Goal: Download file/media

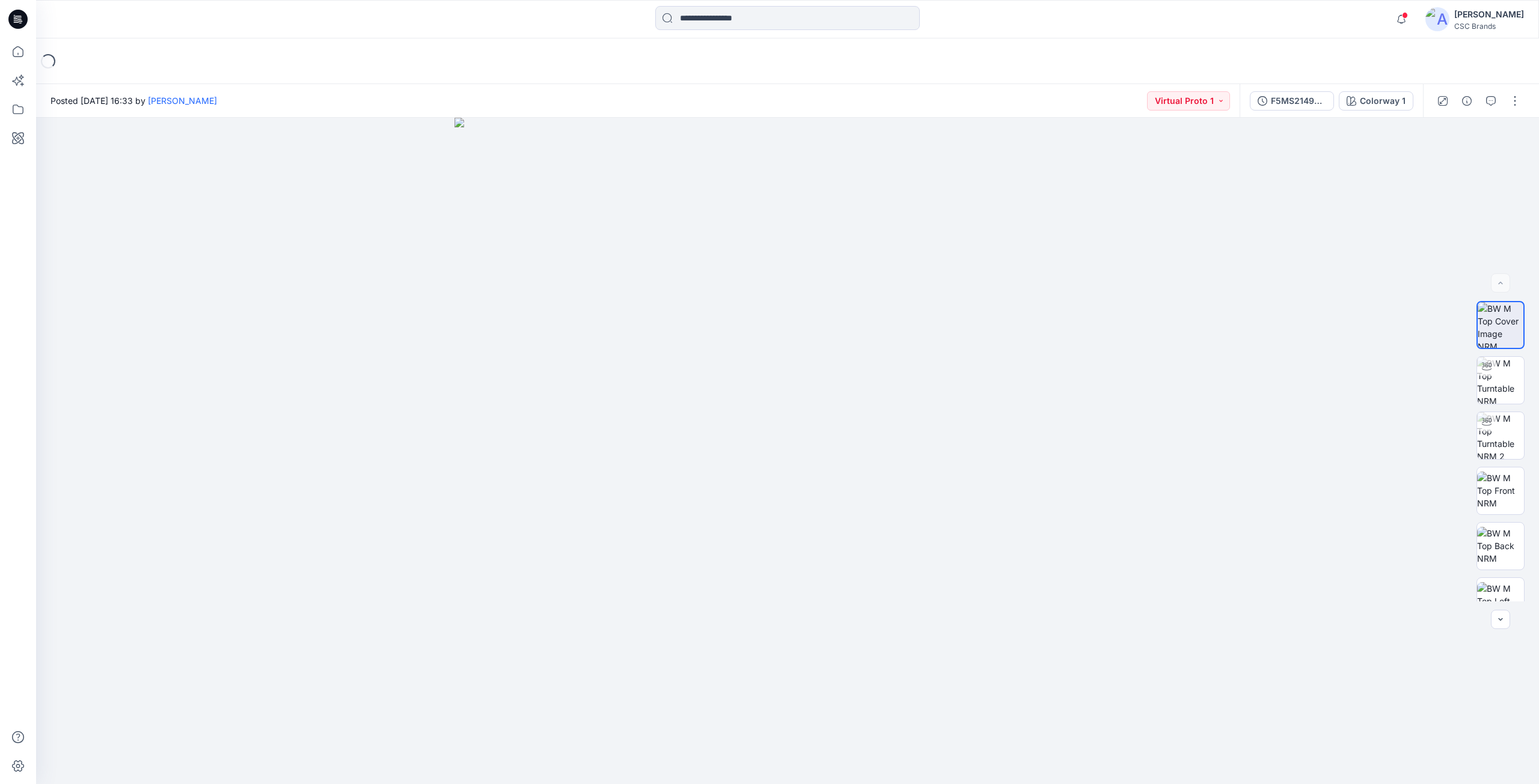
click at [20, 18] on icon at bounding box center [18, 19] width 19 height 19
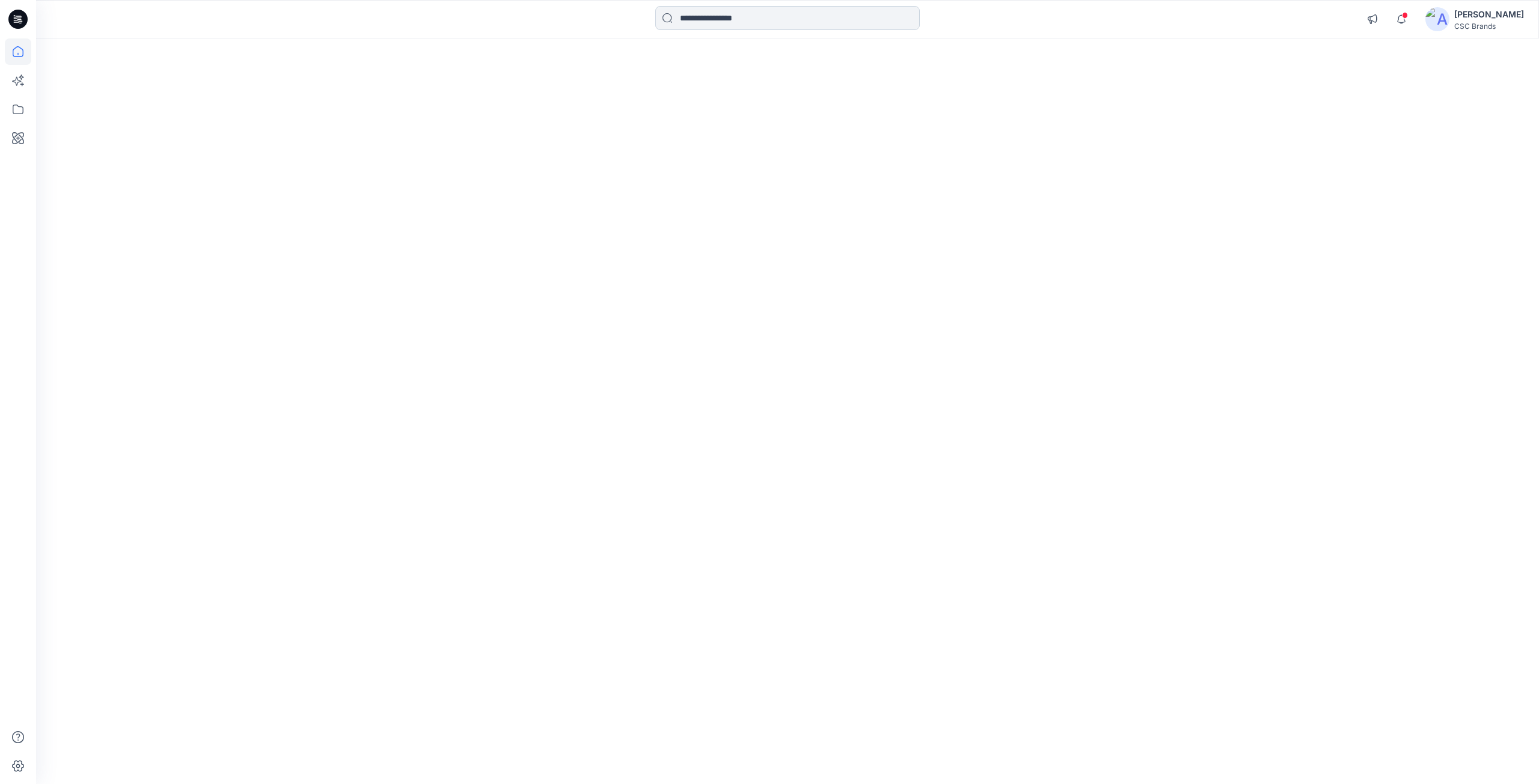
click at [717, 18] on input at bounding box center [788, 18] width 264 height 24
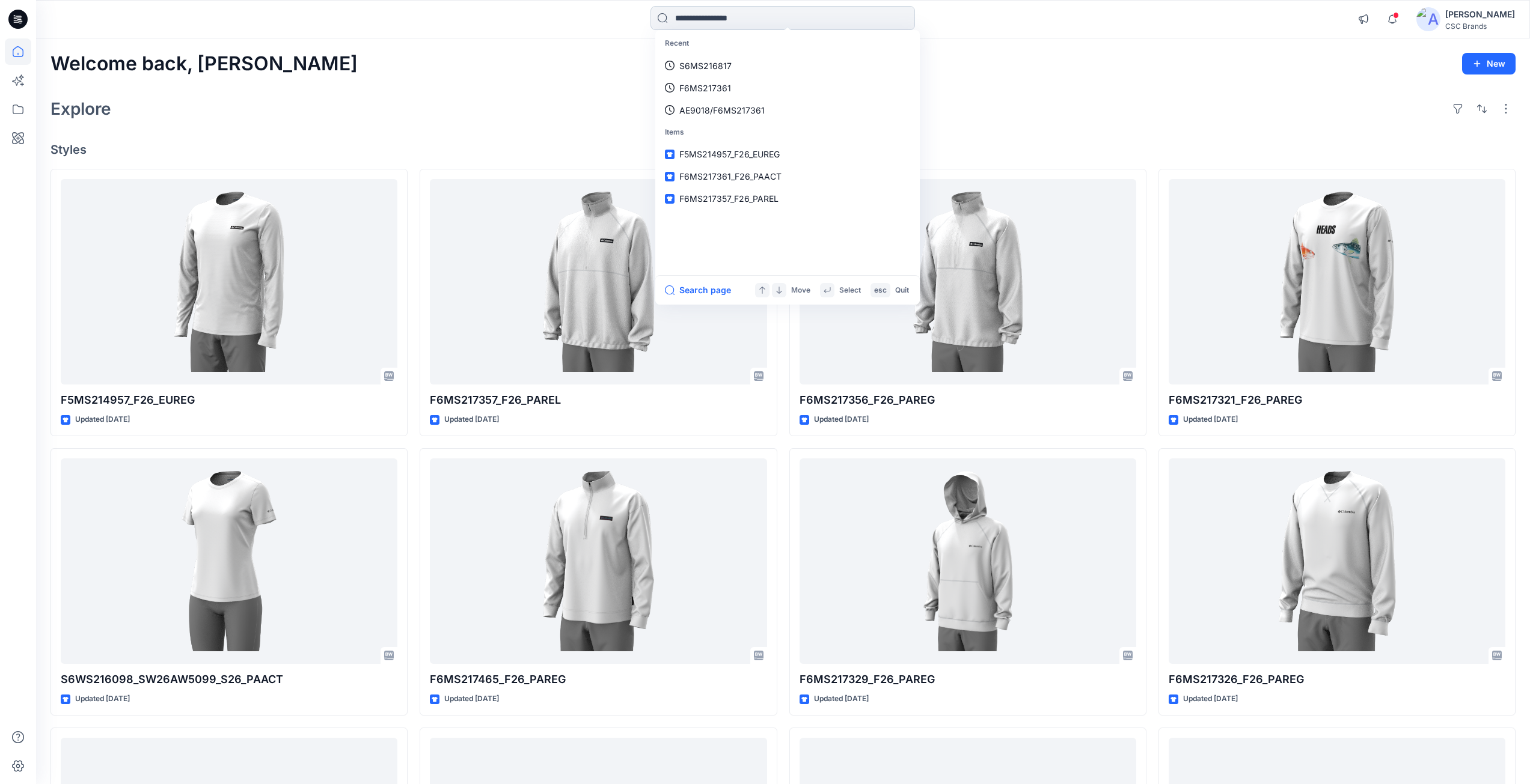
paste input "**********"
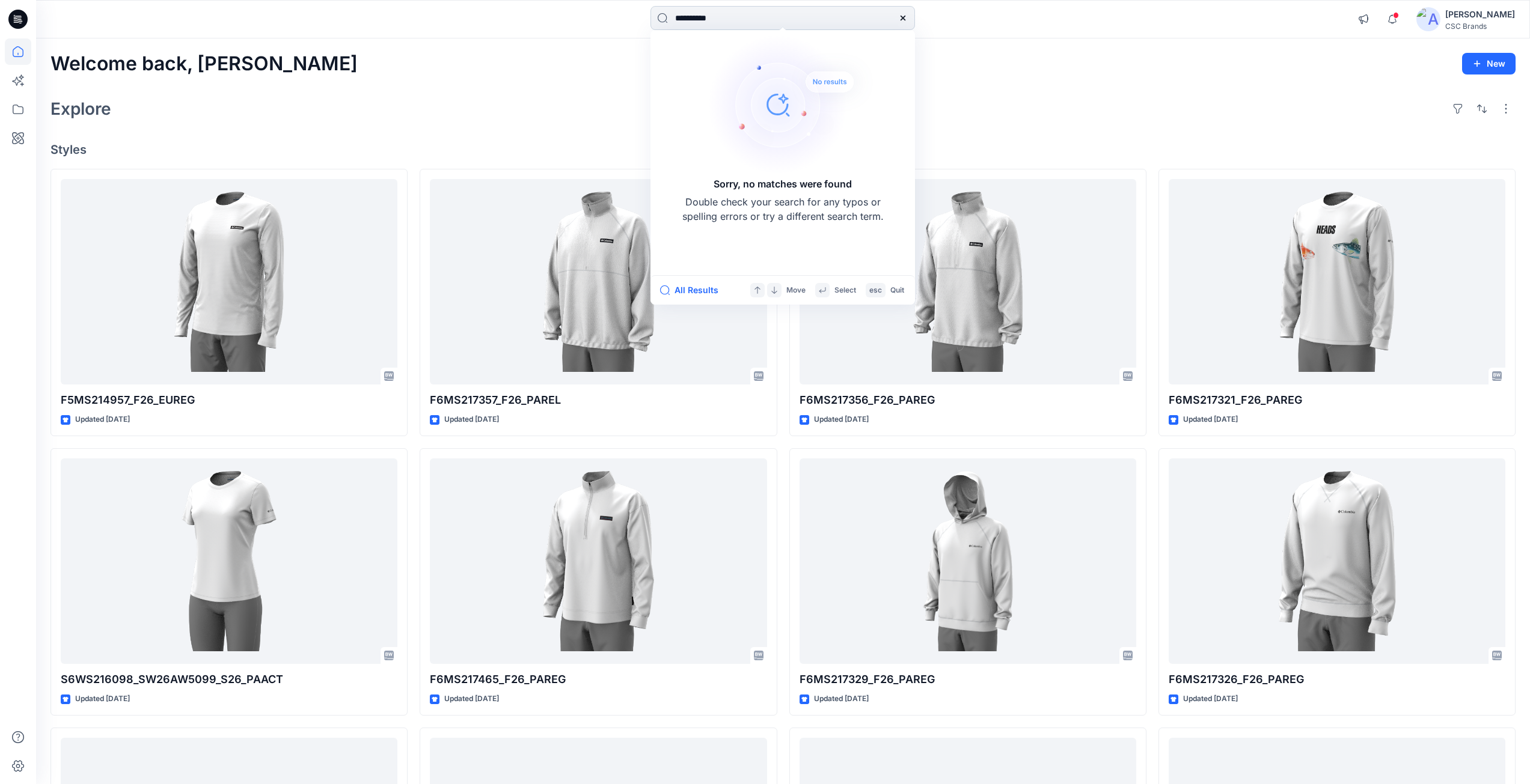
click at [729, 20] on input "**********" at bounding box center [782, 18] width 264 height 24
drag, startPoint x: 730, startPoint y: 20, endPoint x: 659, endPoint y: 20, distance: 71.0
click at [659, 20] on input "**********" at bounding box center [782, 18] width 264 height 24
click at [691, 21] on input "**********" at bounding box center [782, 18] width 264 height 24
drag, startPoint x: 730, startPoint y: 20, endPoint x: 671, endPoint y: 23, distance: 59.1
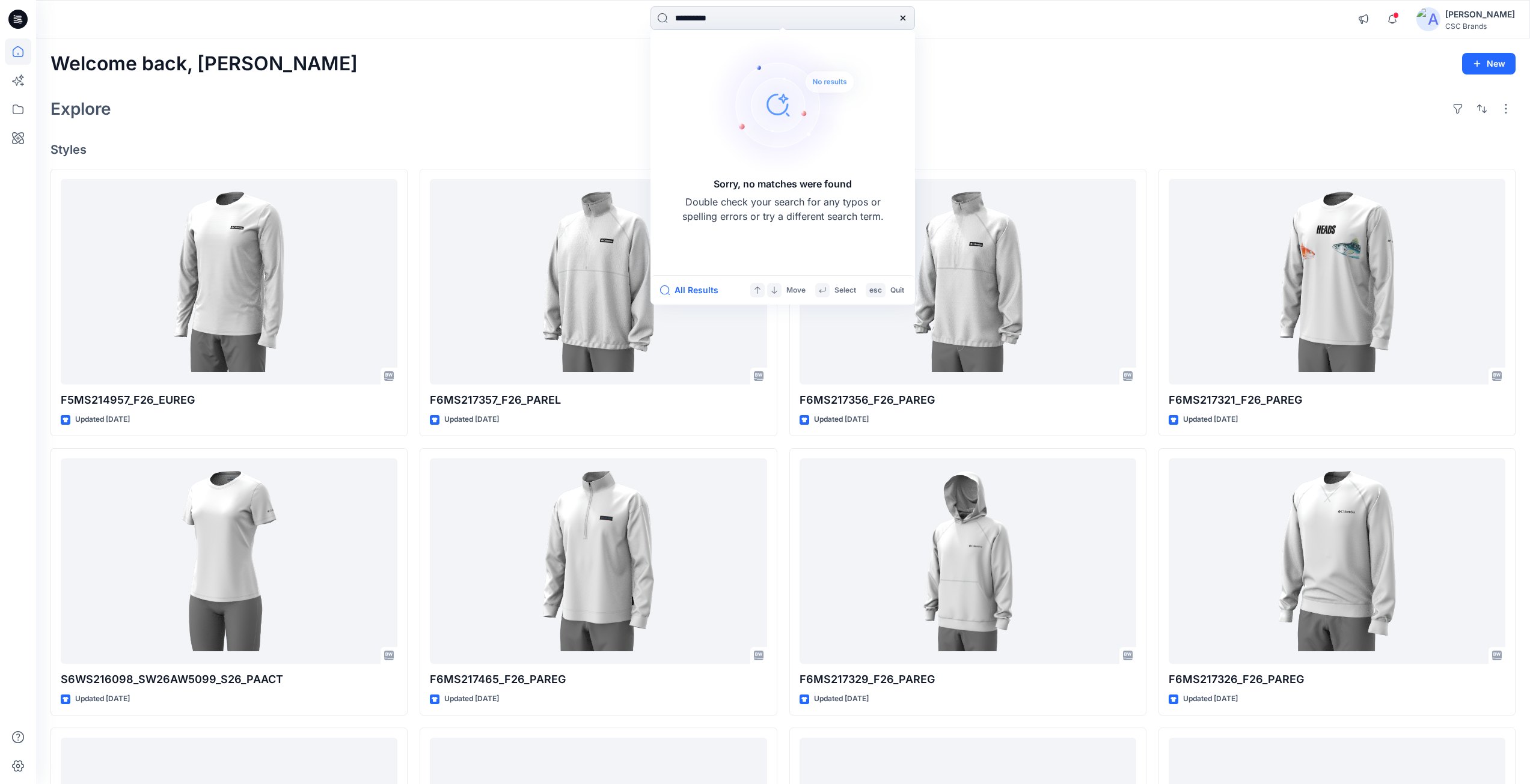
click at [671, 23] on input "**********" at bounding box center [782, 18] width 264 height 24
click at [728, 18] on input "**********" at bounding box center [782, 18] width 264 height 24
type input "**********"
click at [728, 18] on input "**********" at bounding box center [782, 18] width 264 height 24
click at [683, 293] on button "All Results" at bounding box center [693, 290] width 66 height 15
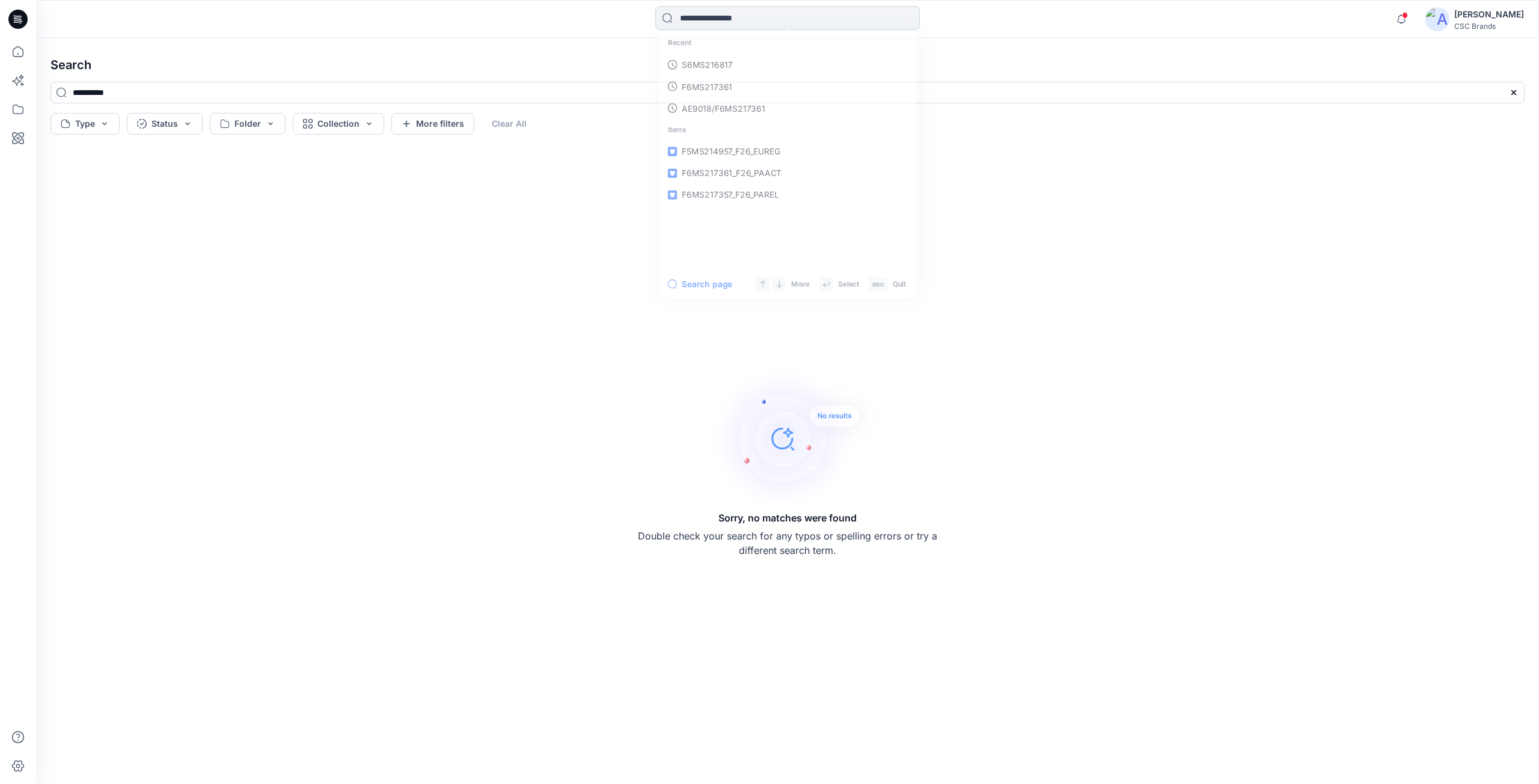
click at [710, 22] on input at bounding box center [788, 18] width 264 height 24
click at [701, 66] on p "F6WS218516" at bounding box center [705, 66] width 52 height 13
click at [13, 47] on icon at bounding box center [18, 52] width 27 height 27
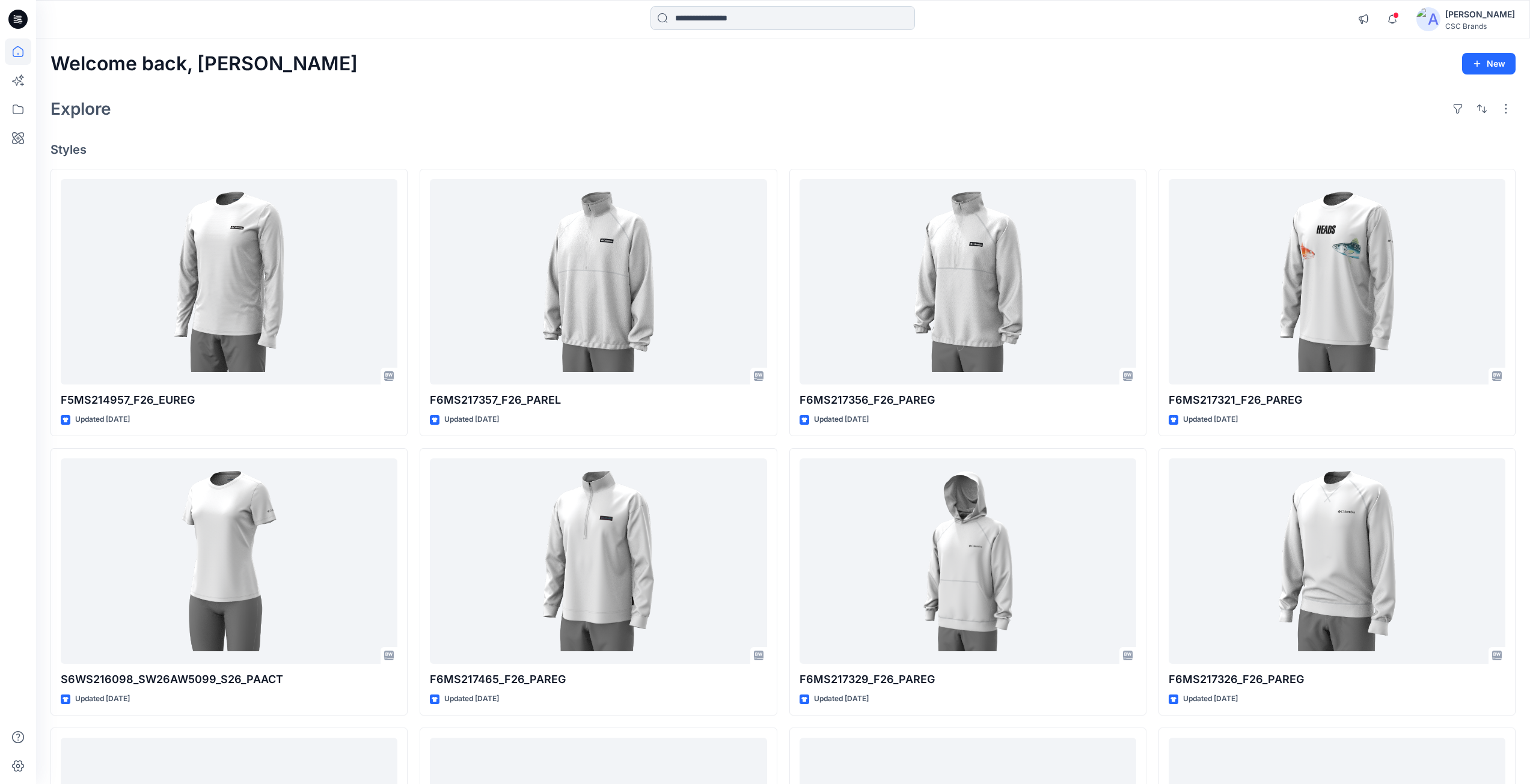
click at [734, 14] on input at bounding box center [782, 18] width 264 height 24
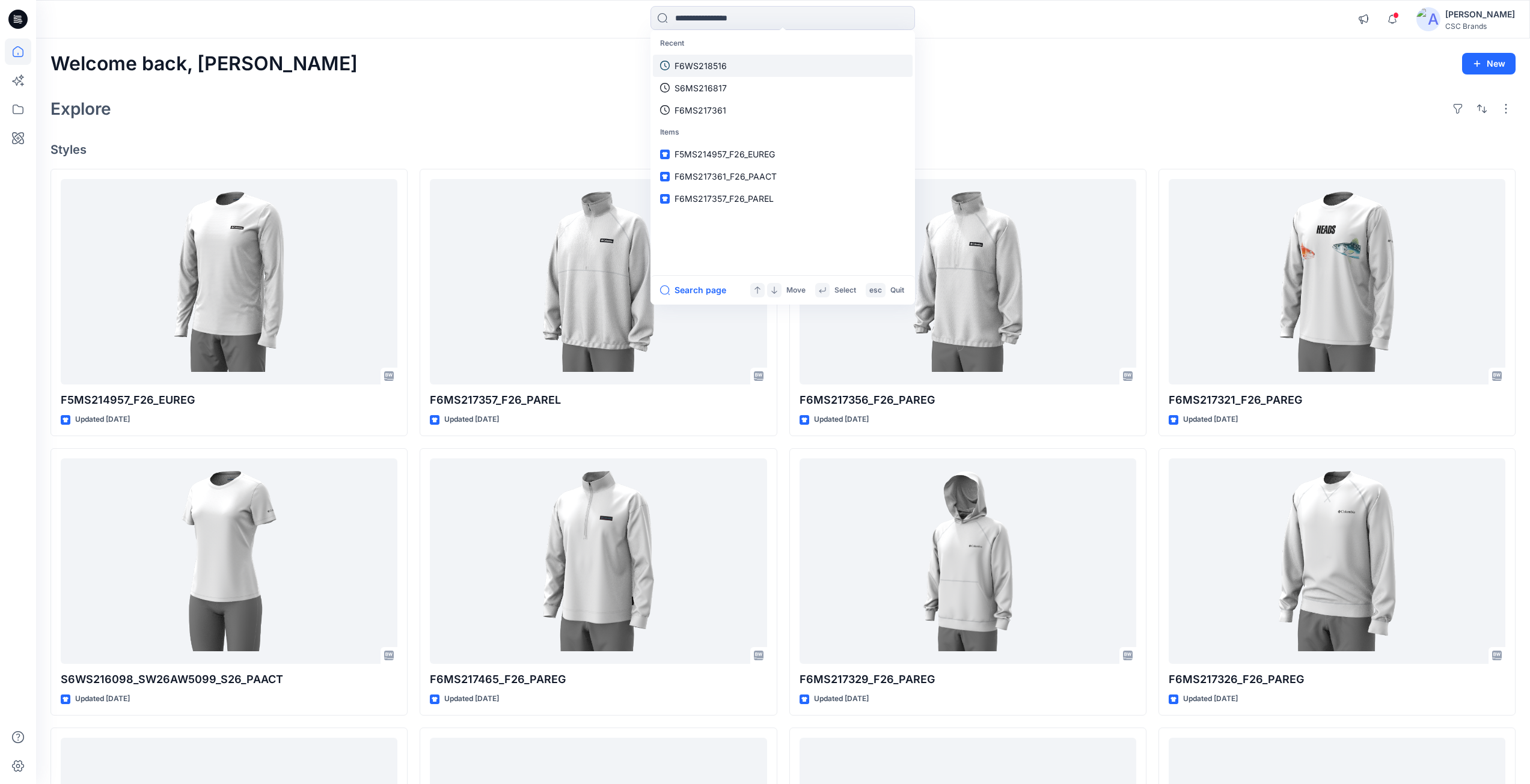
click at [700, 56] on link "F6WS218516" at bounding box center [782, 66] width 260 height 22
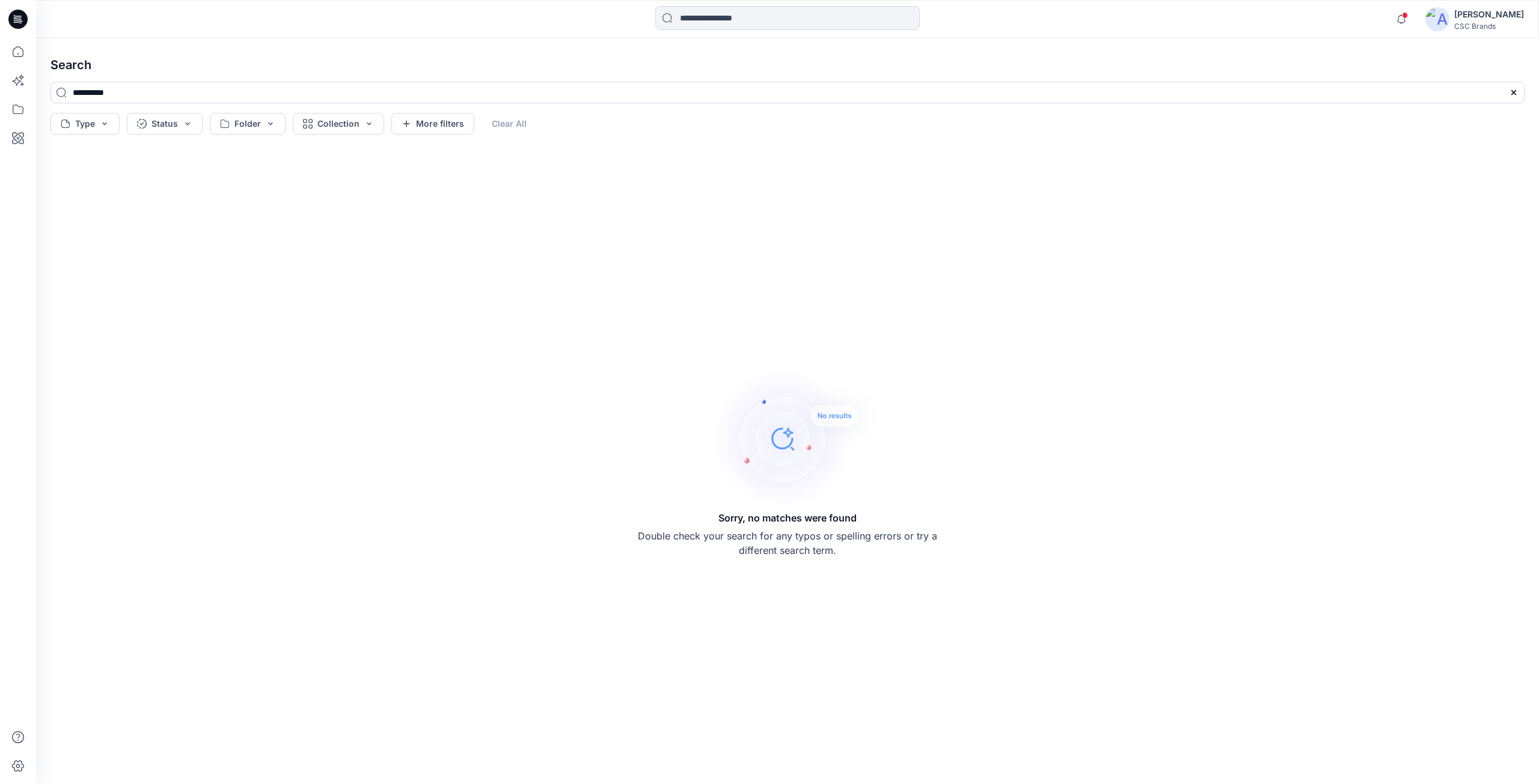
click at [702, 31] on div at bounding box center [788, 20] width 264 height 27
click at [700, 23] on input at bounding box center [788, 18] width 264 height 24
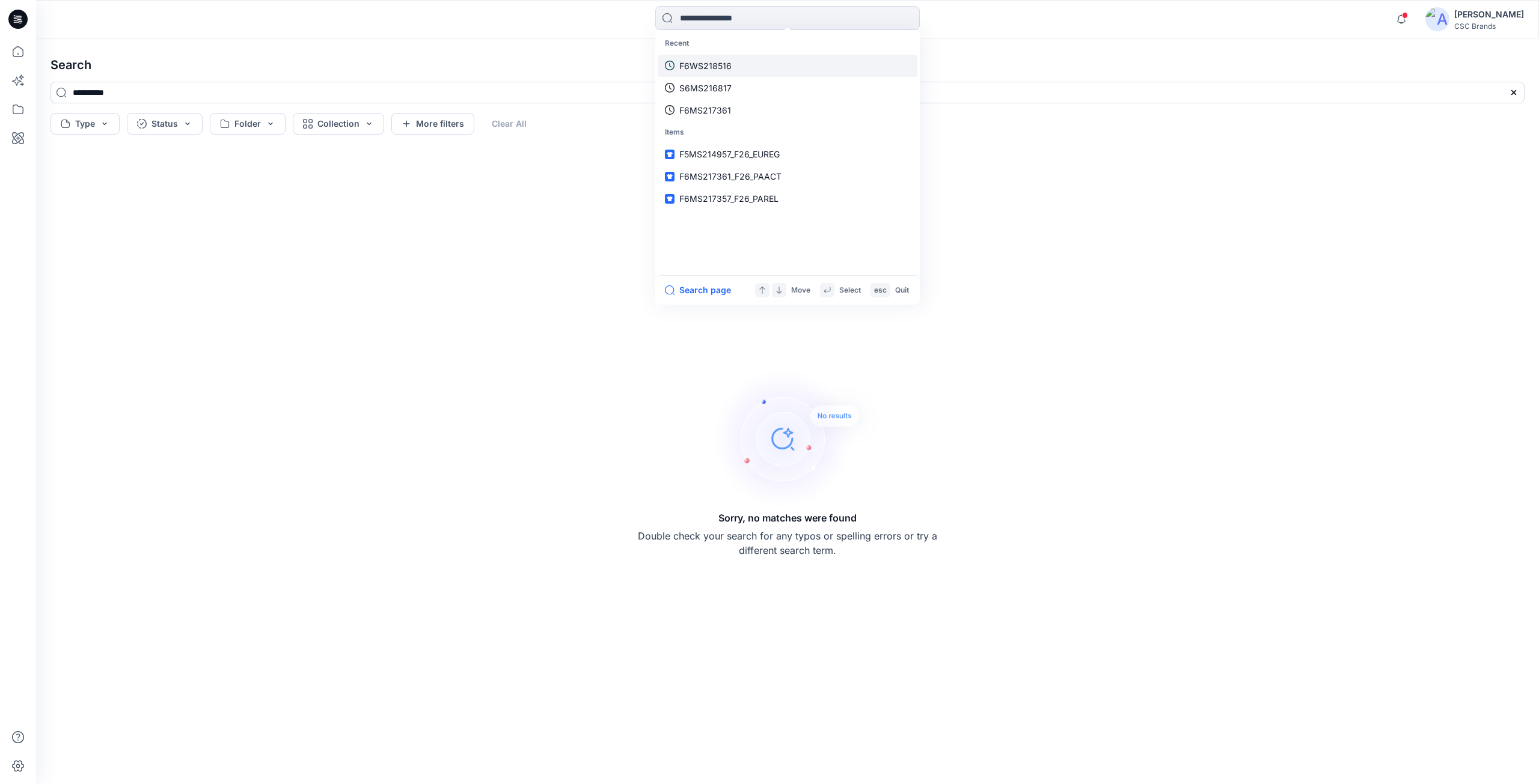
click at [695, 62] on p "F6WS218516" at bounding box center [705, 66] width 52 height 13
click at [689, 17] on input at bounding box center [788, 18] width 264 height 24
click at [662, 18] on input at bounding box center [788, 18] width 264 height 24
click at [691, 19] on input at bounding box center [788, 18] width 264 height 24
click at [684, 67] on p "F6WS218516" at bounding box center [705, 66] width 52 height 13
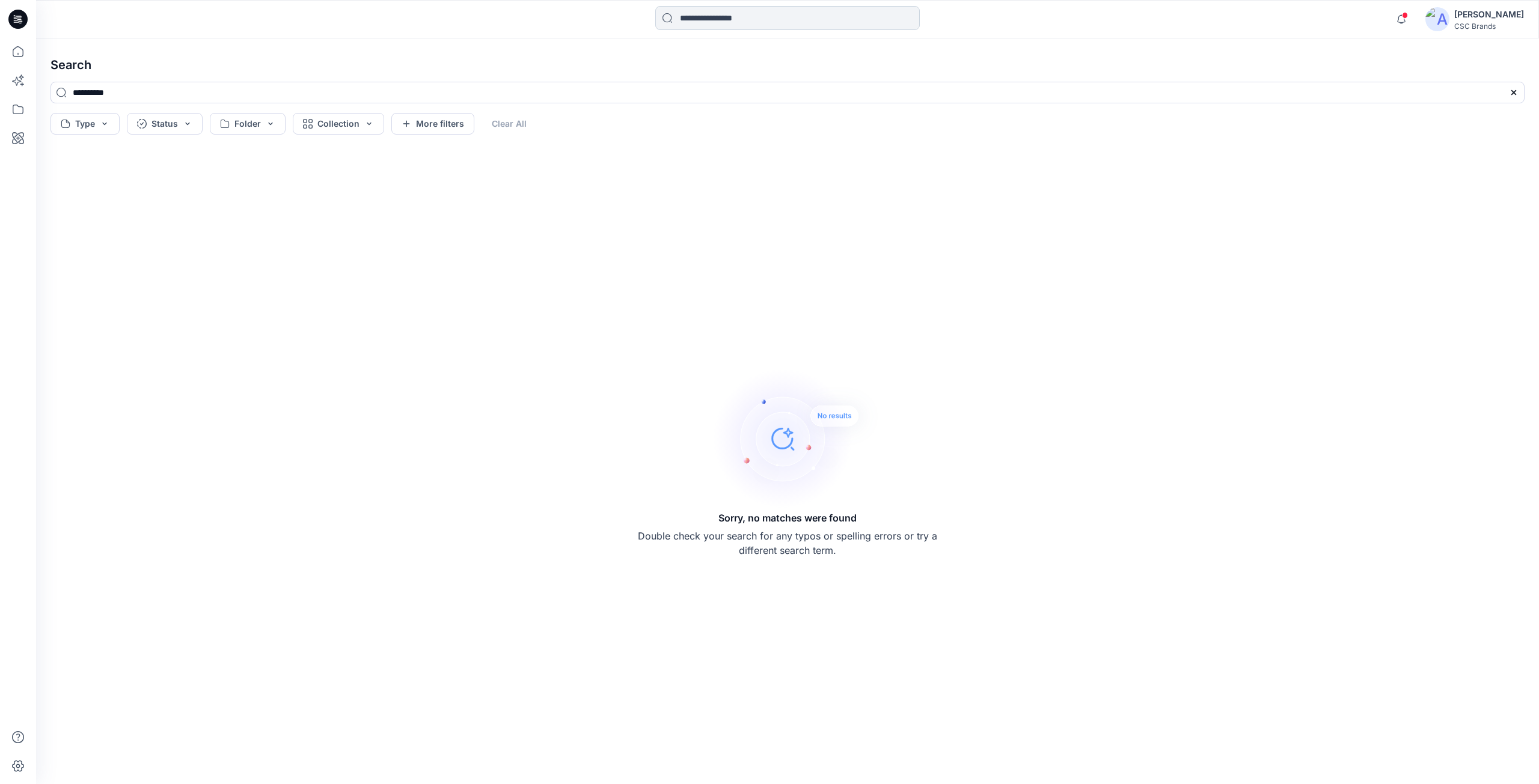
click at [786, 25] on input at bounding box center [788, 18] width 264 height 24
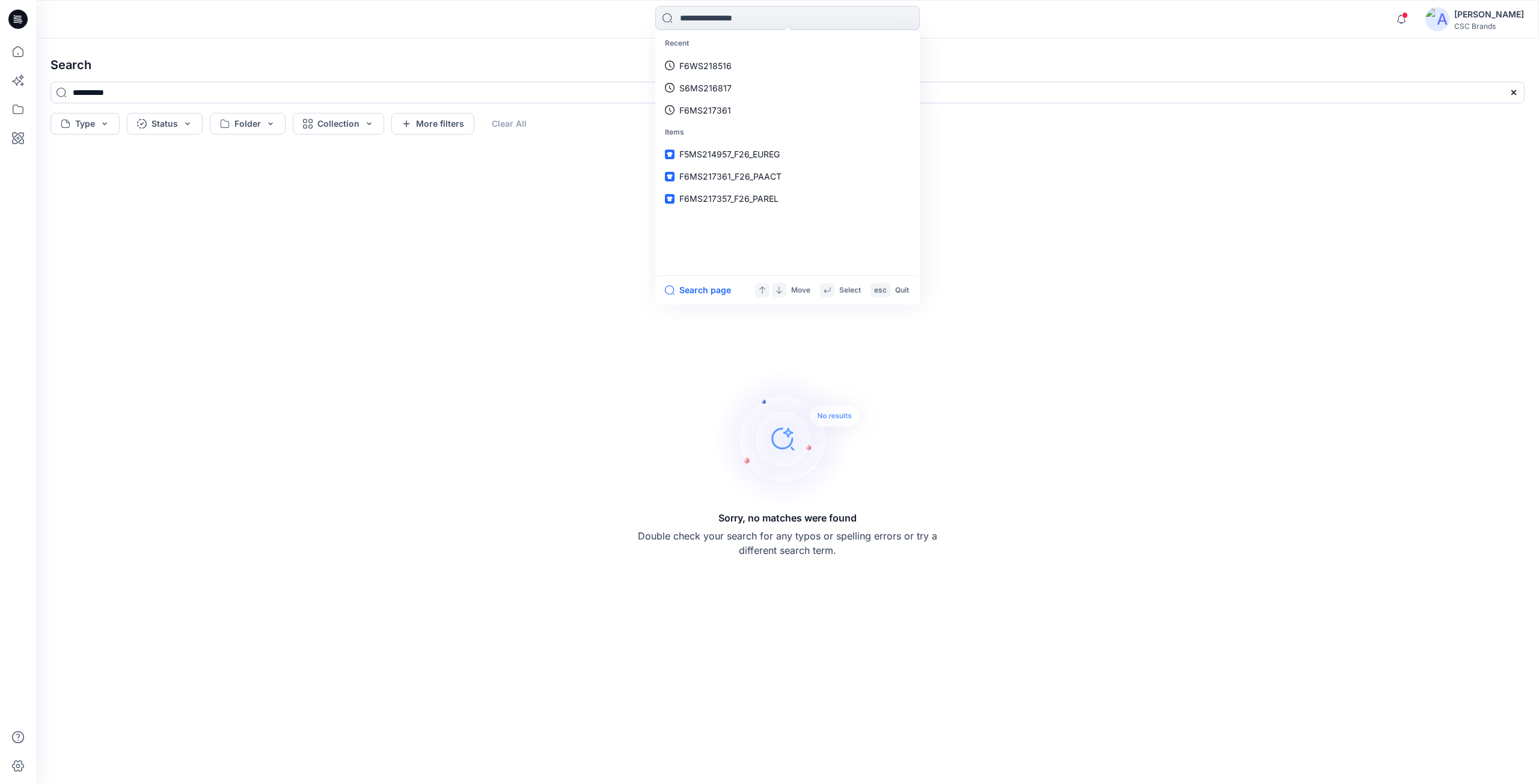
click at [803, 52] on p "Recent" at bounding box center [788, 43] width 260 height 22
click at [788, 62] on link "F6WS218516" at bounding box center [788, 66] width 260 height 22
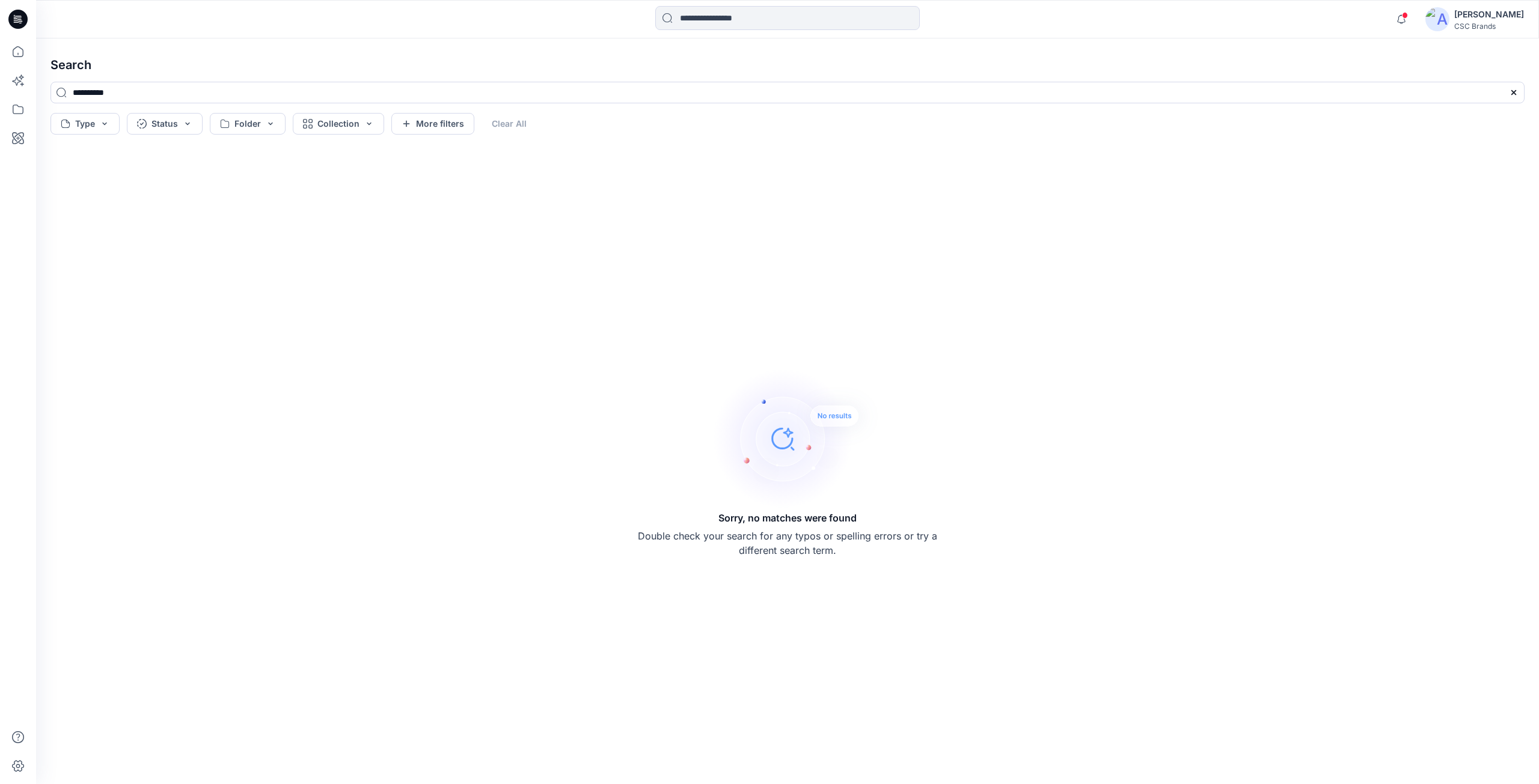
click at [952, 63] on h4 "Search" at bounding box center [788, 64] width 1493 height 33
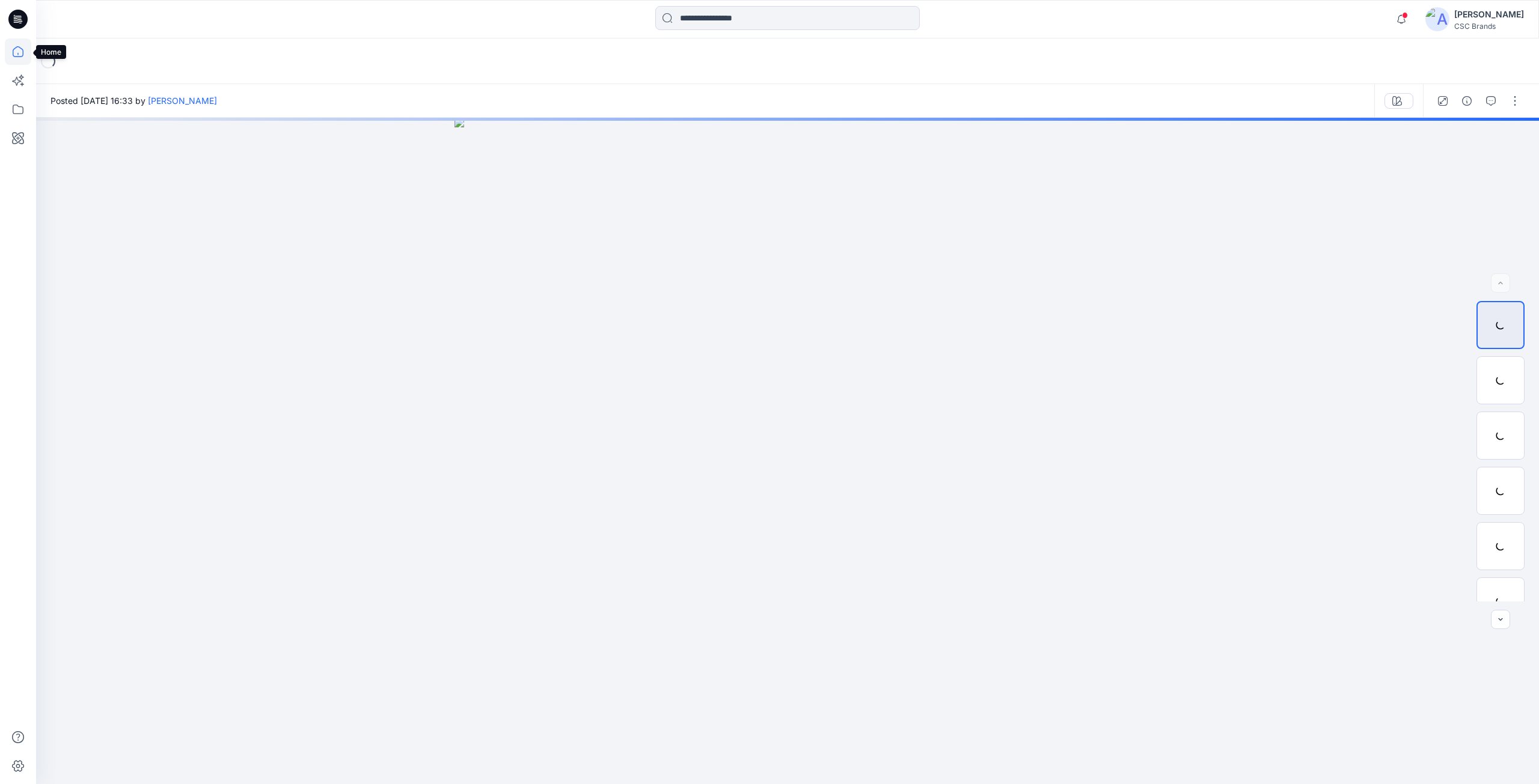
click at [15, 54] on icon at bounding box center [18, 52] width 27 height 27
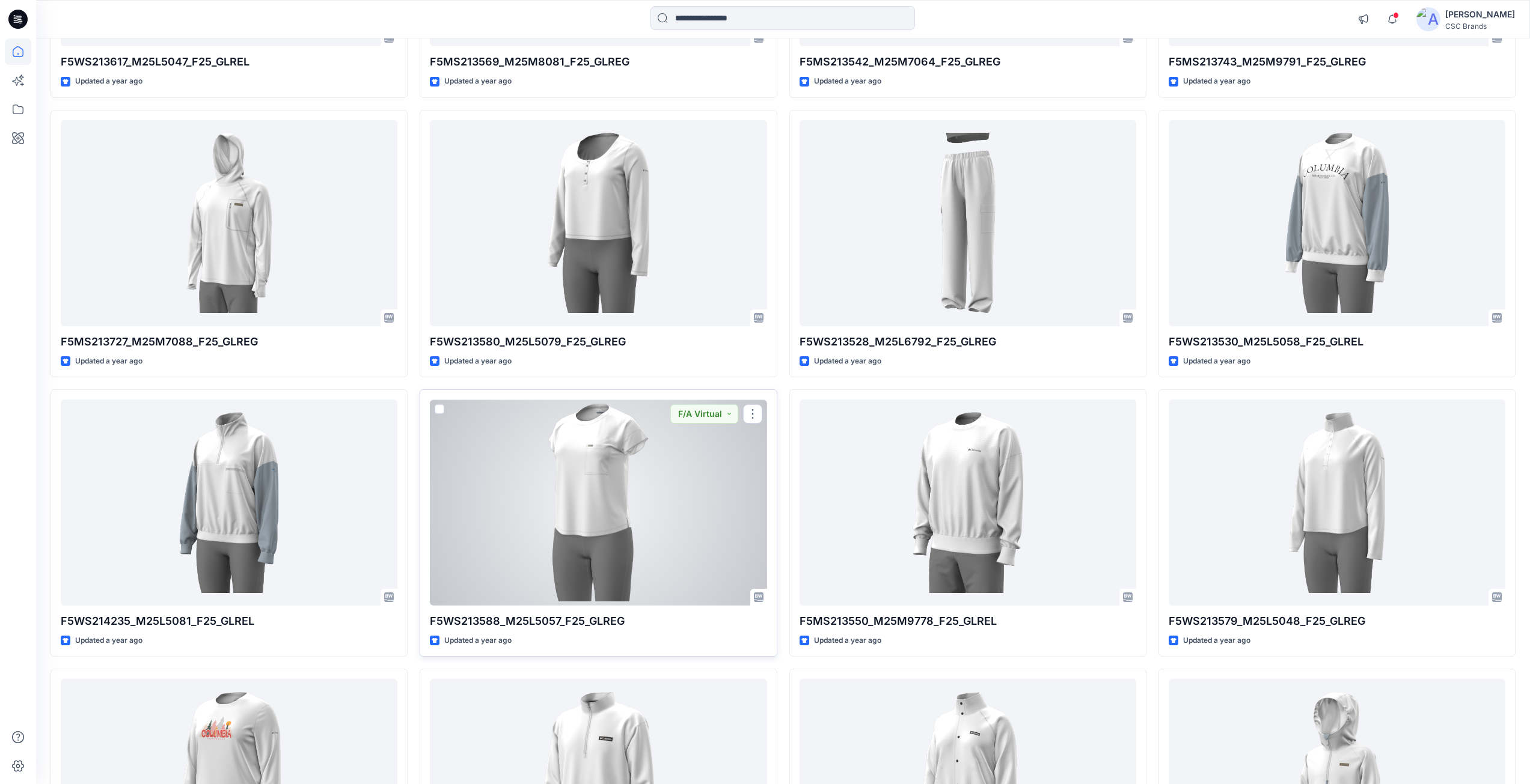
scroll to position [20816, 0]
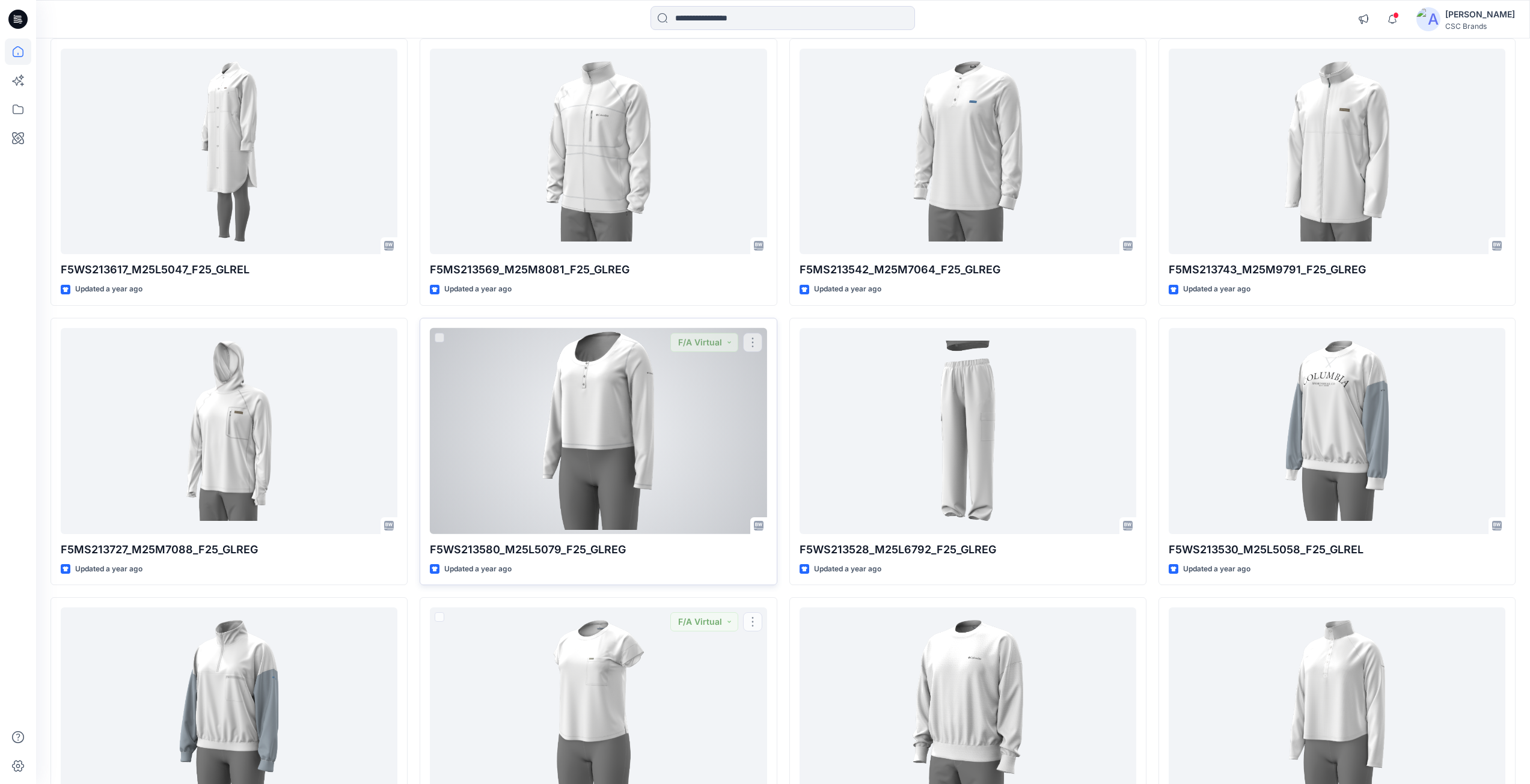
click at [596, 481] on div at bounding box center [598, 431] width 337 height 206
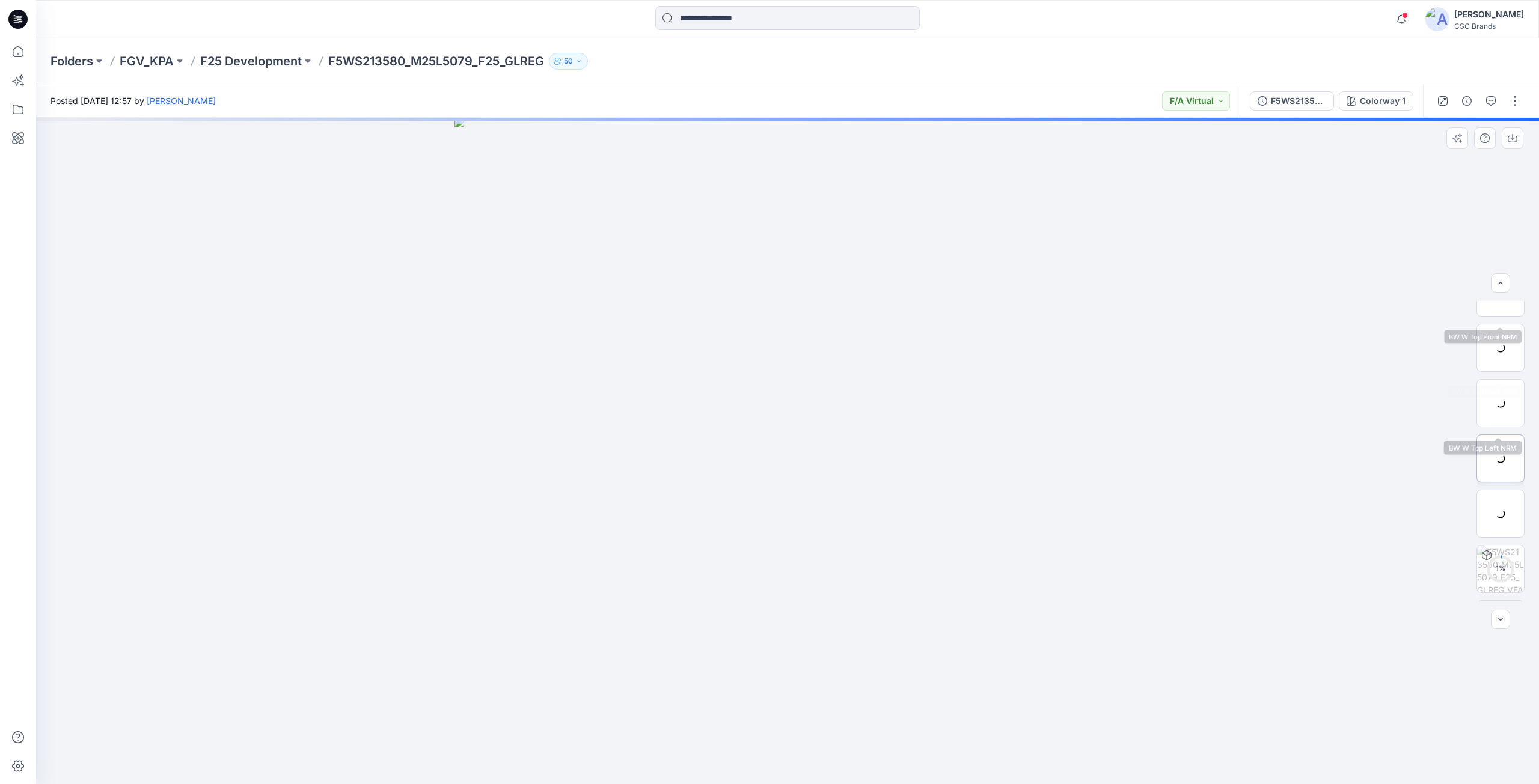
scroll to position [190, 0]
click at [1482, 567] on icon at bounding box center [1487, 564] width 9 height 6
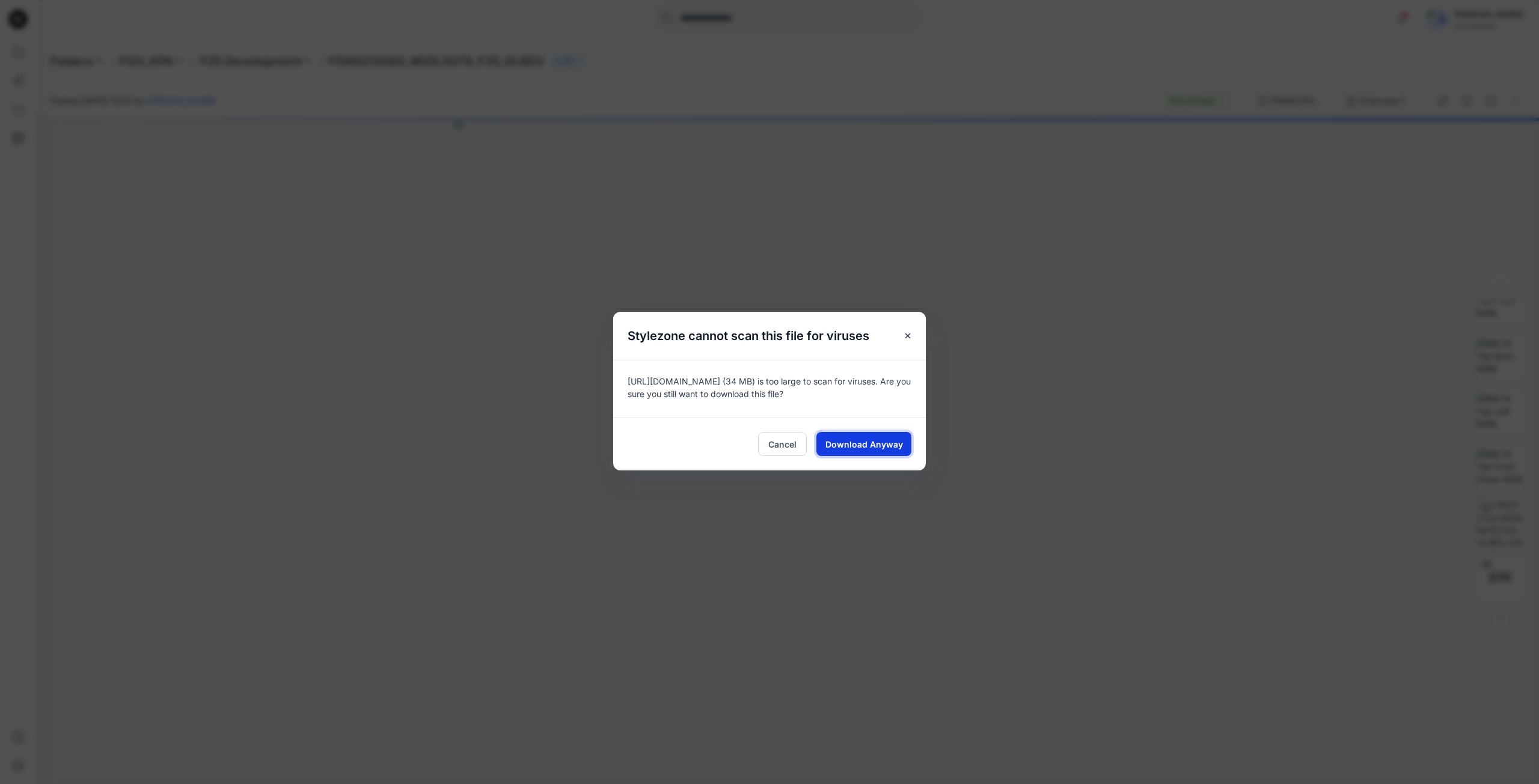
click at [873, 448] on span "Download Anyway" at bounding box center [864, 444] width 78 height 13
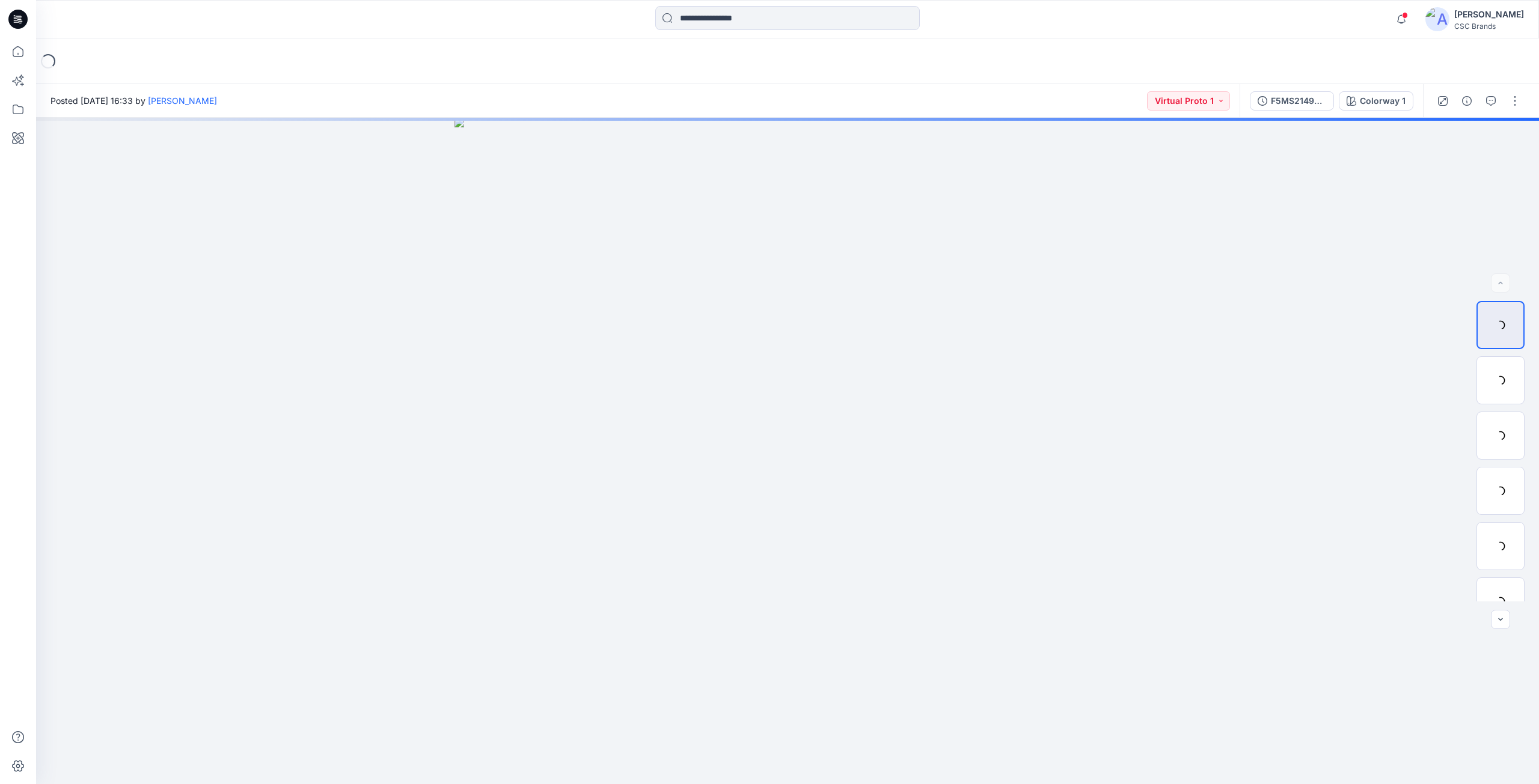
click at [16, 23] on icon at bounding box center [18, 19] width 19 height 19
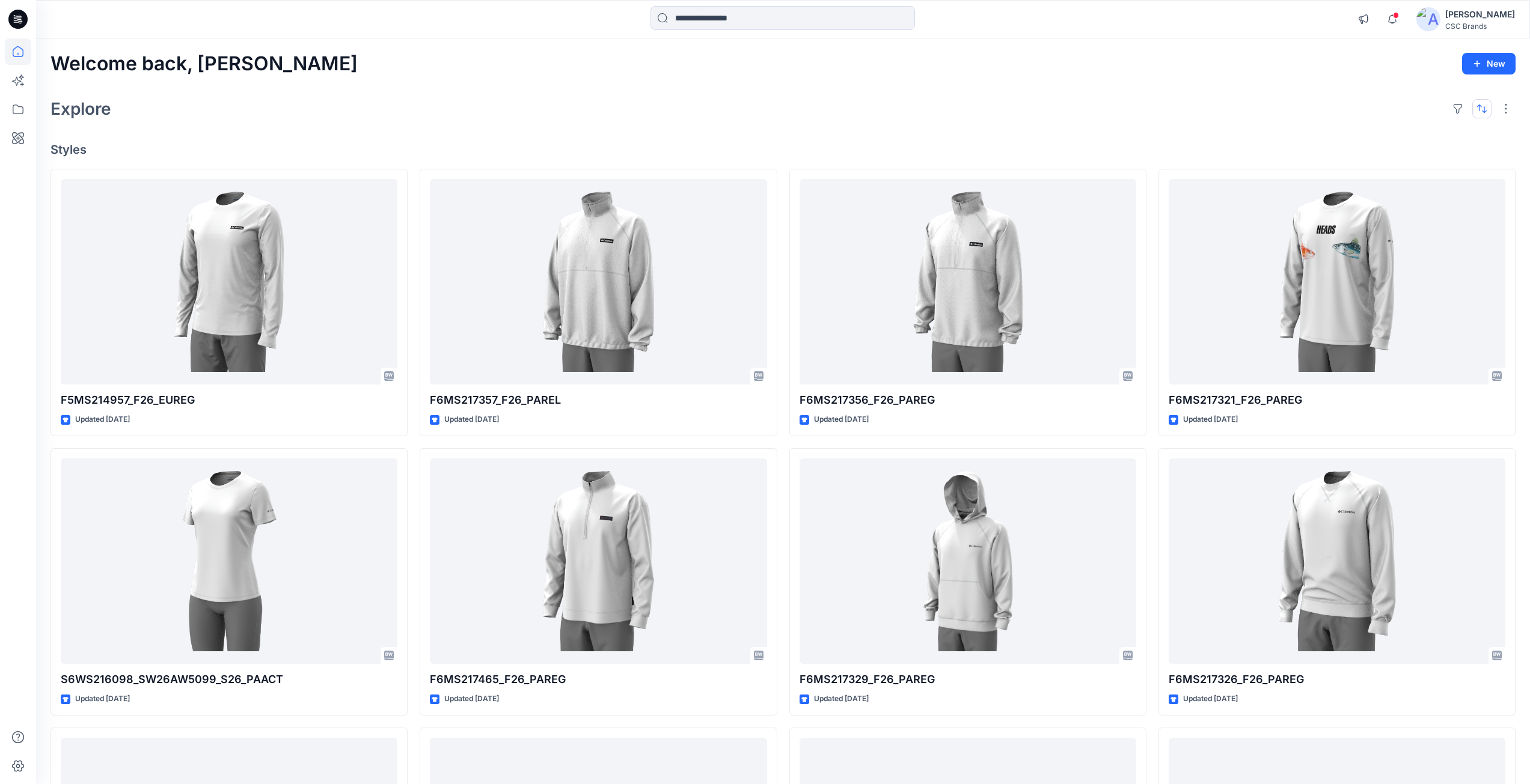
click at [1483, 110] on button "button" at bounding box center [1481, 109] width 19 height 19
click at [1423, 144] on p "Last update" at bounding box center [1442, 139] width 76 height 13
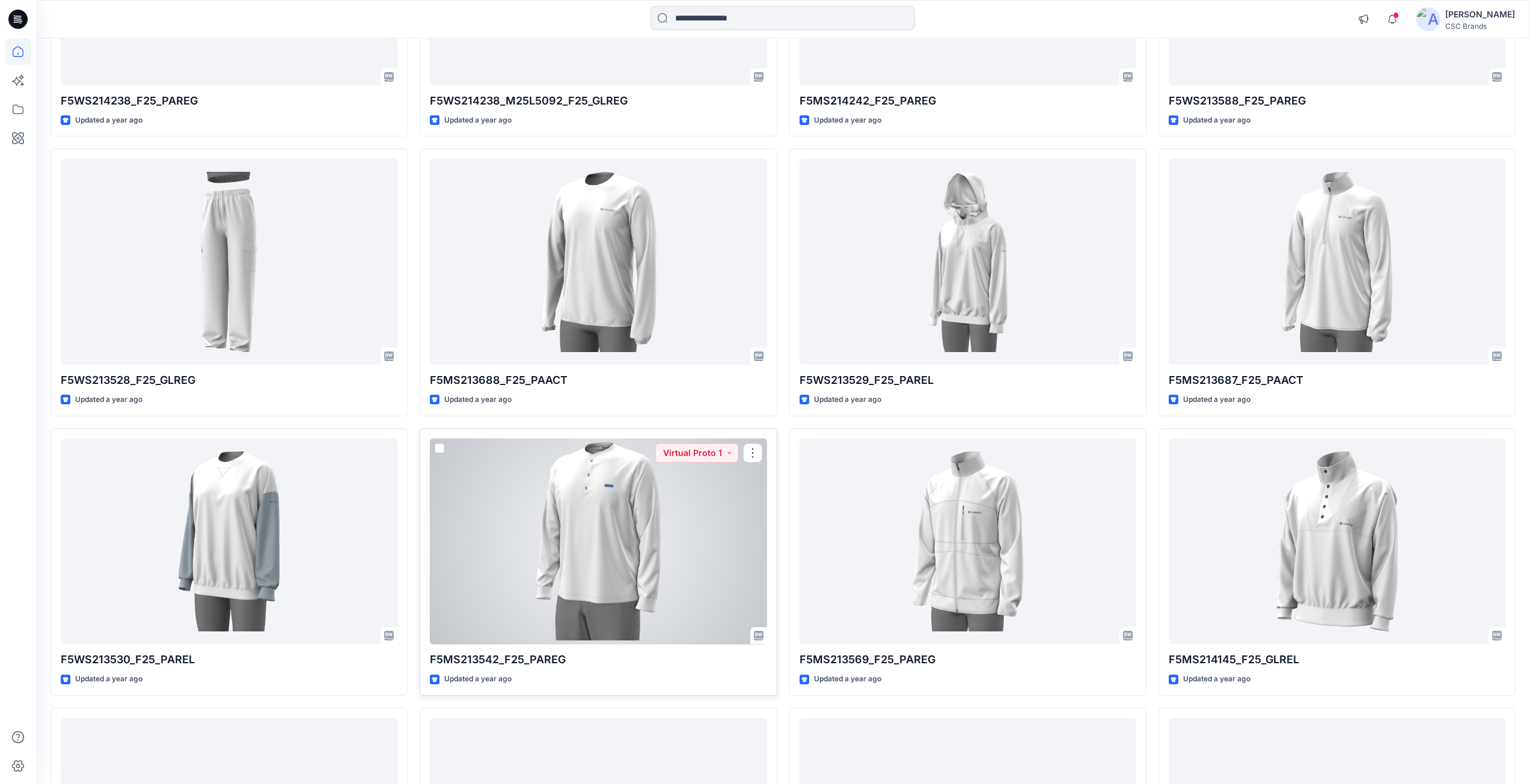
scroll to position [3683, 0]
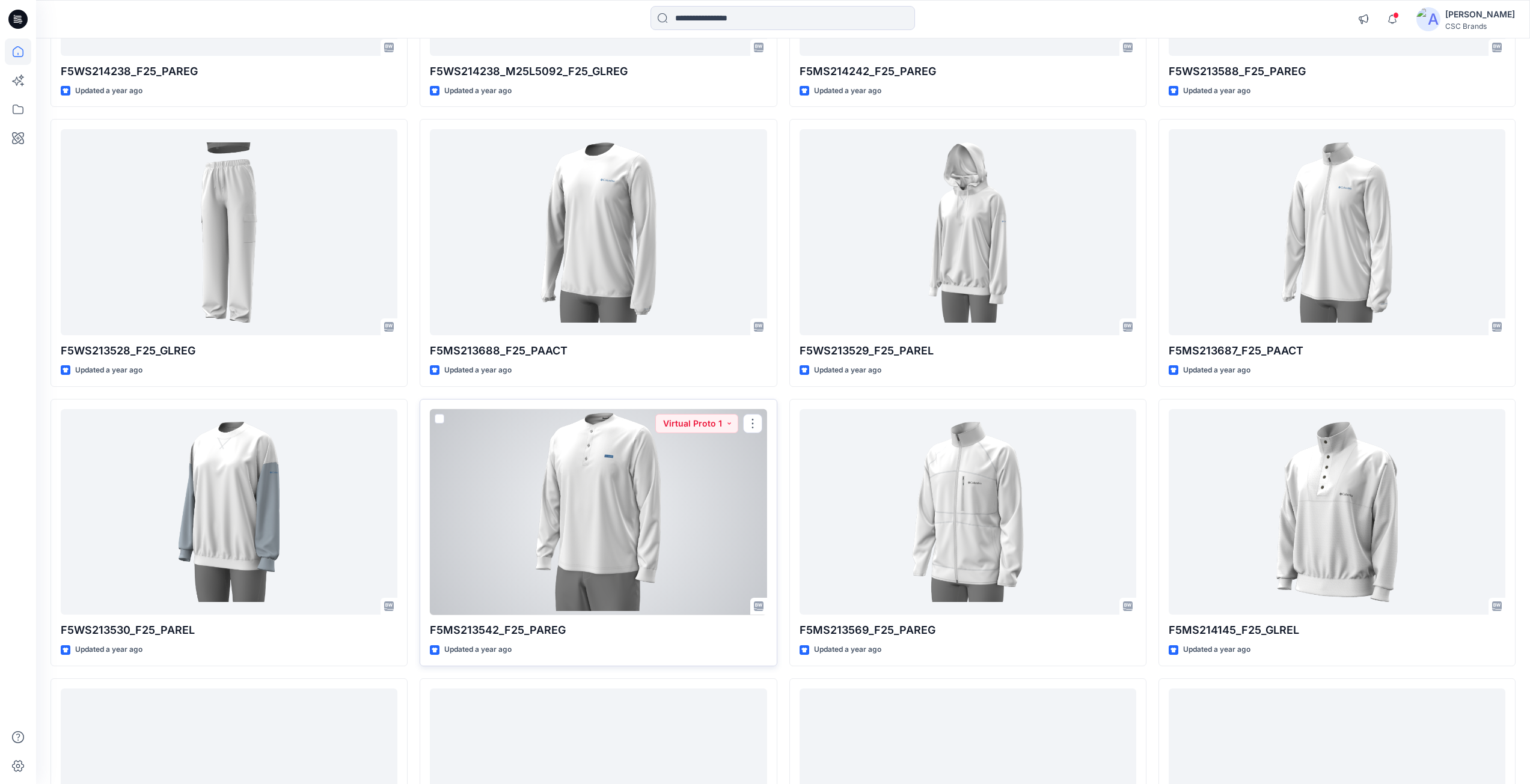
click at [563, 572] on div at bounding box center [598, 512] width 337 height 206
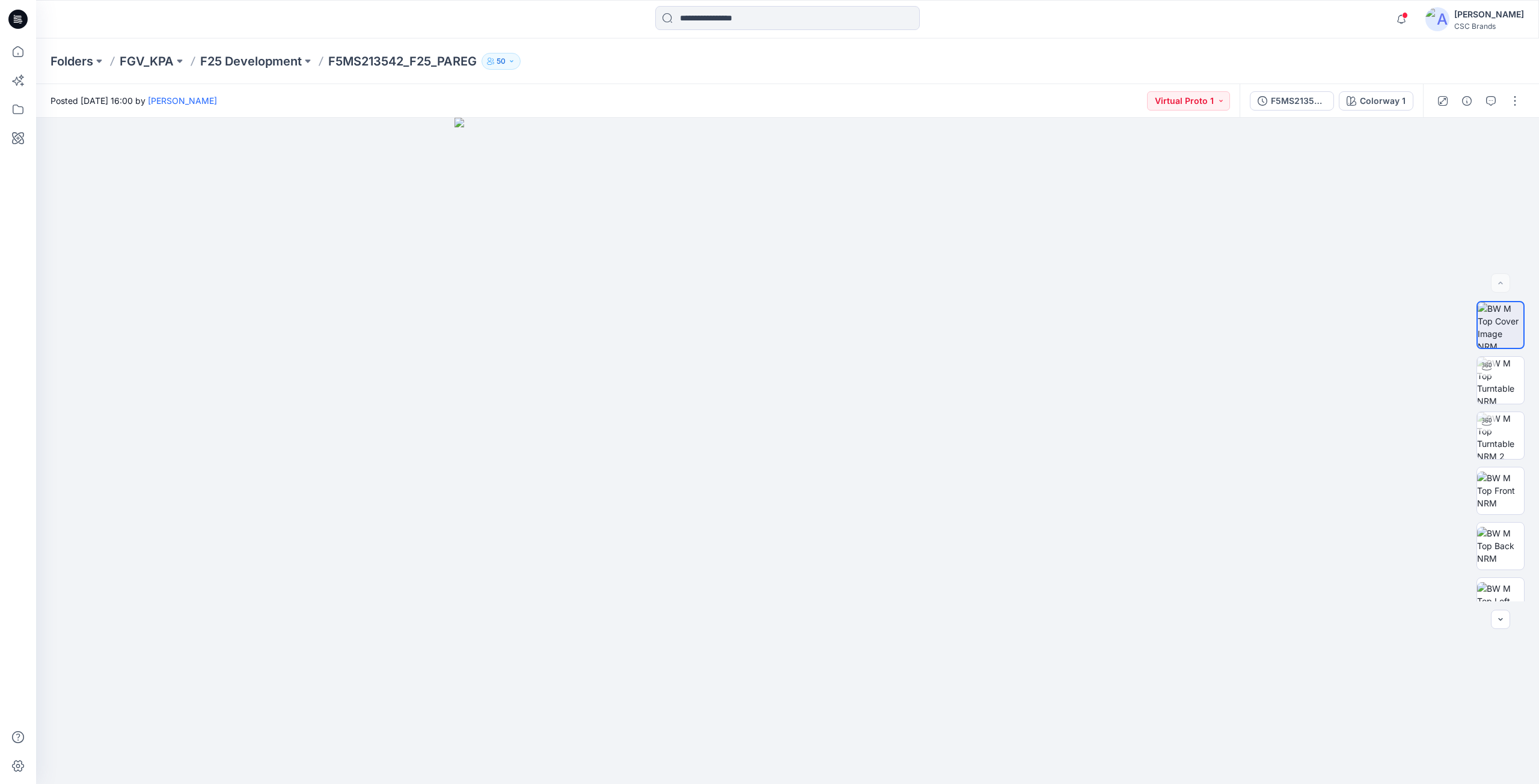
click at [9, 25] on icon at bounding box center [18, 19] width 19 height 39
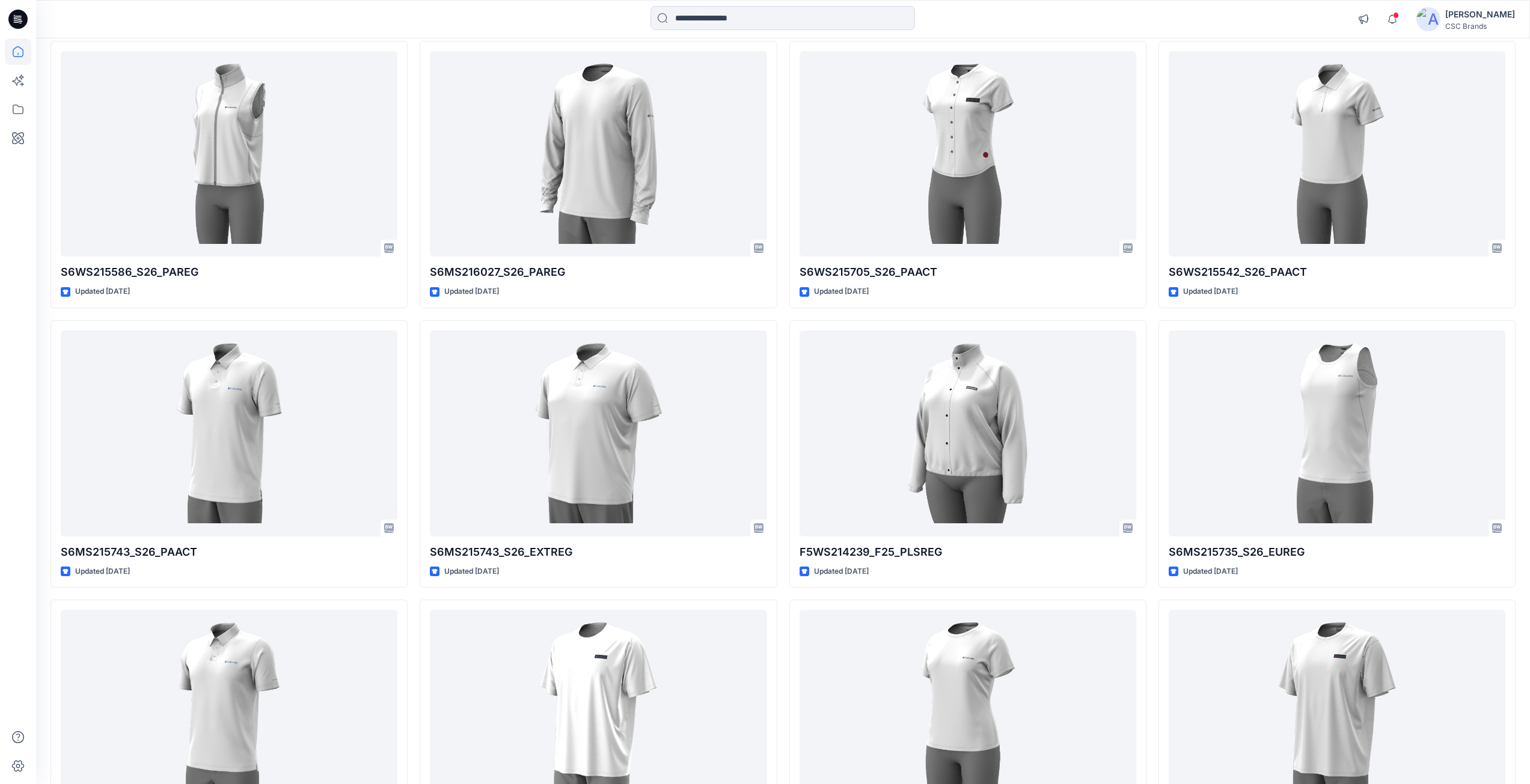
scroll to position [10450, 0]
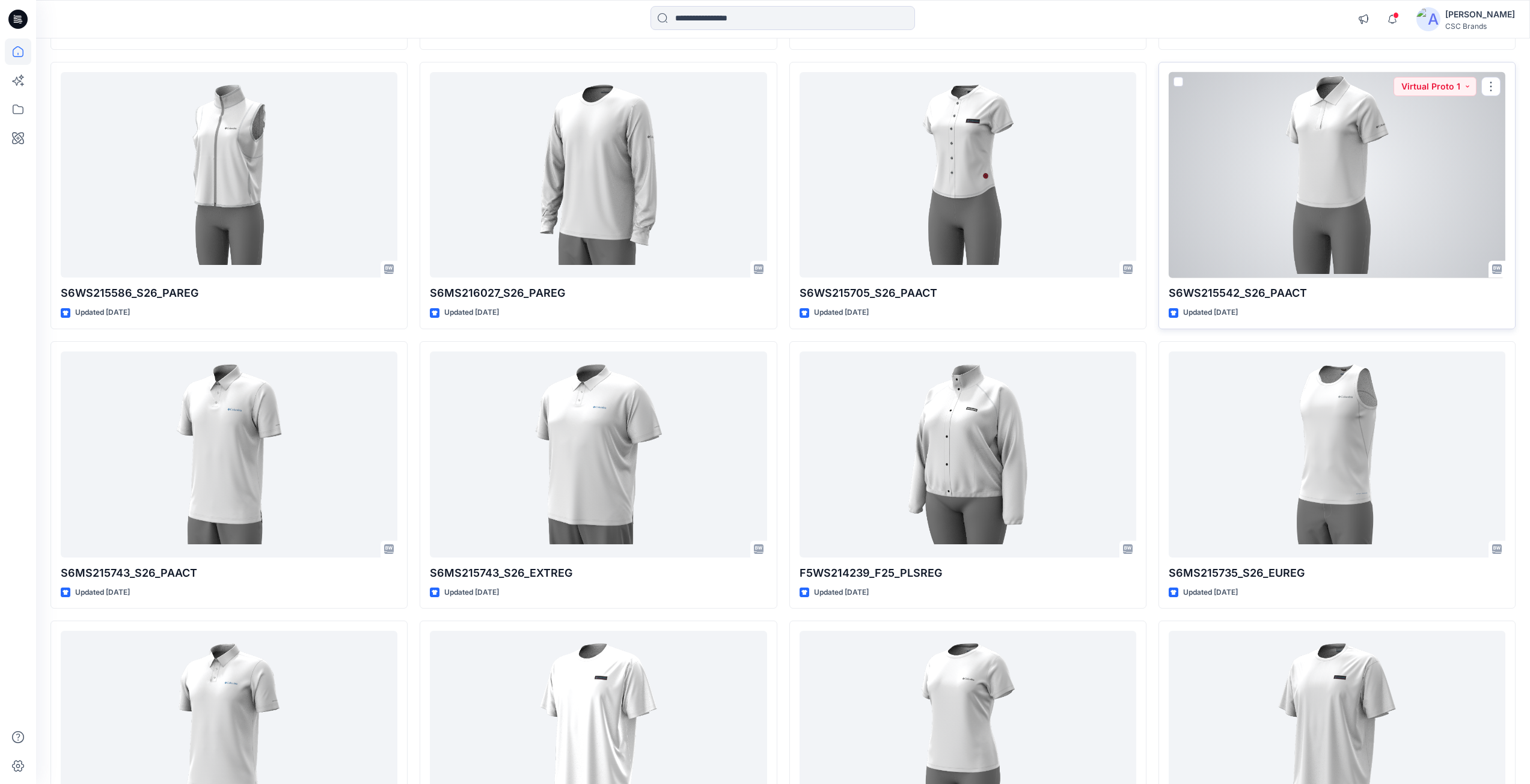
click at [1238, 232] on div at bounding box center [1337, 175] width 337 height 206
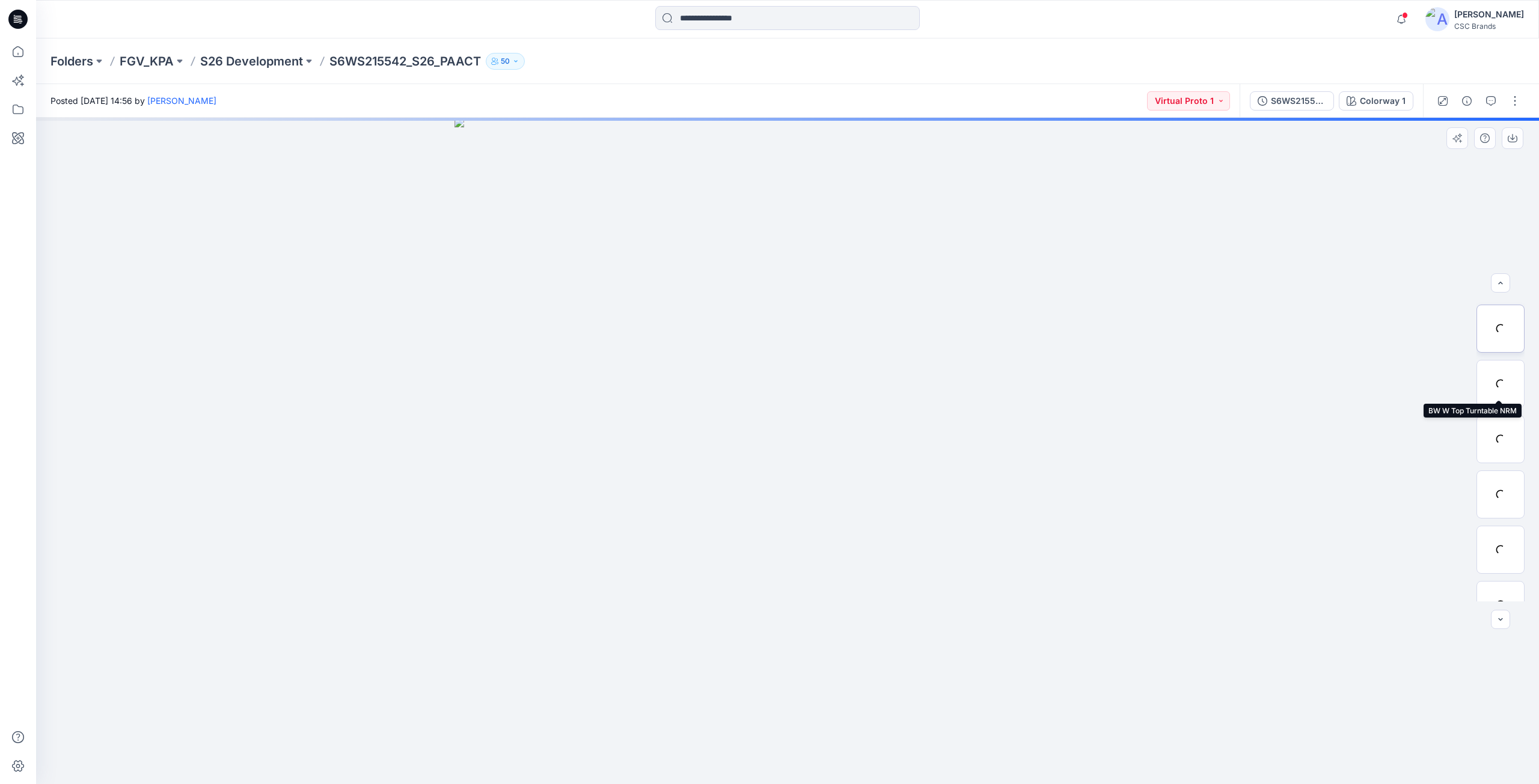
scroll to position [190, 0]
click at [1482, 566] on icon at bounding box center [1487, 564] width 9 height 6
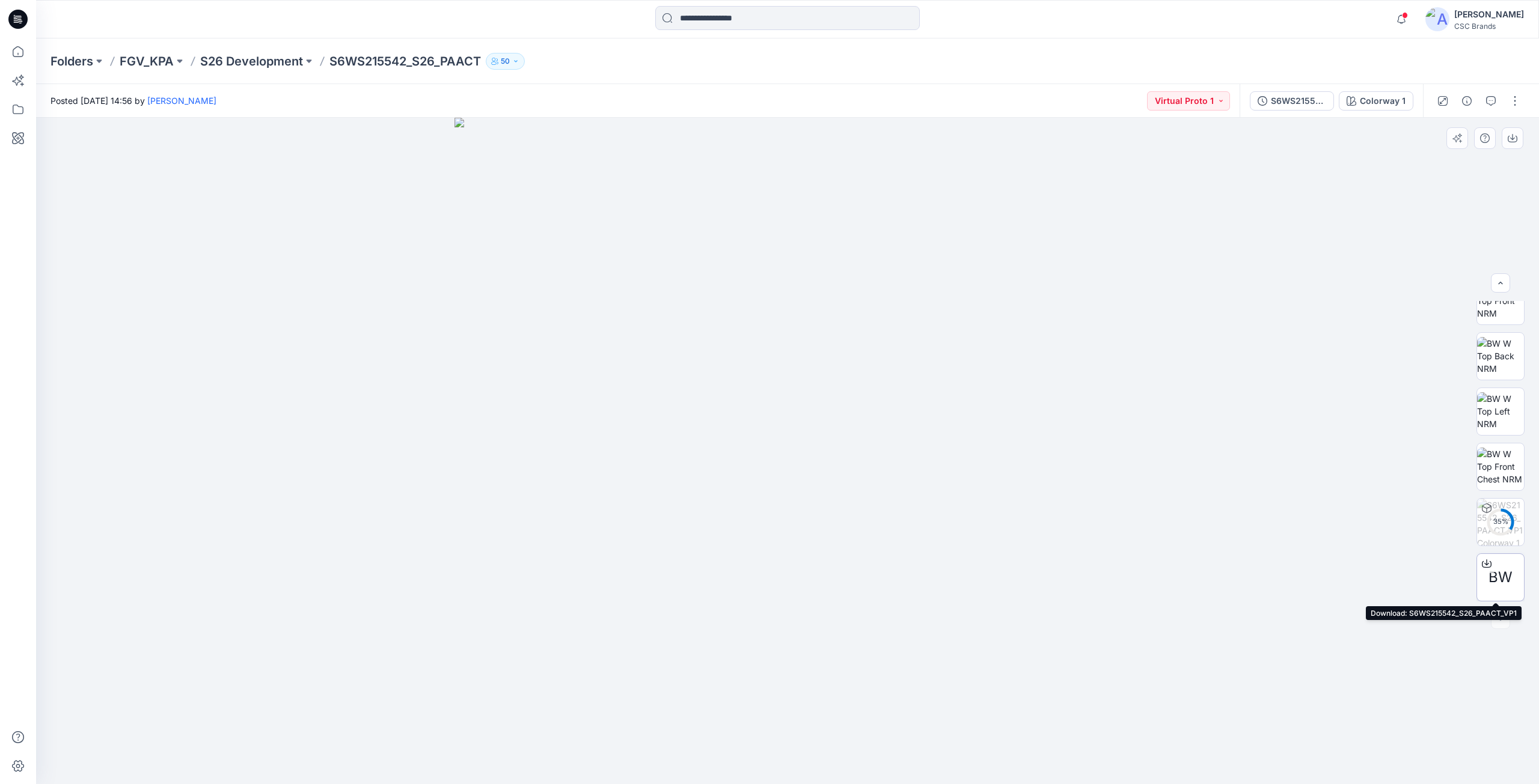
click at [1484, 565] on icon at bounding box center [1487, 562] width 5 height 6
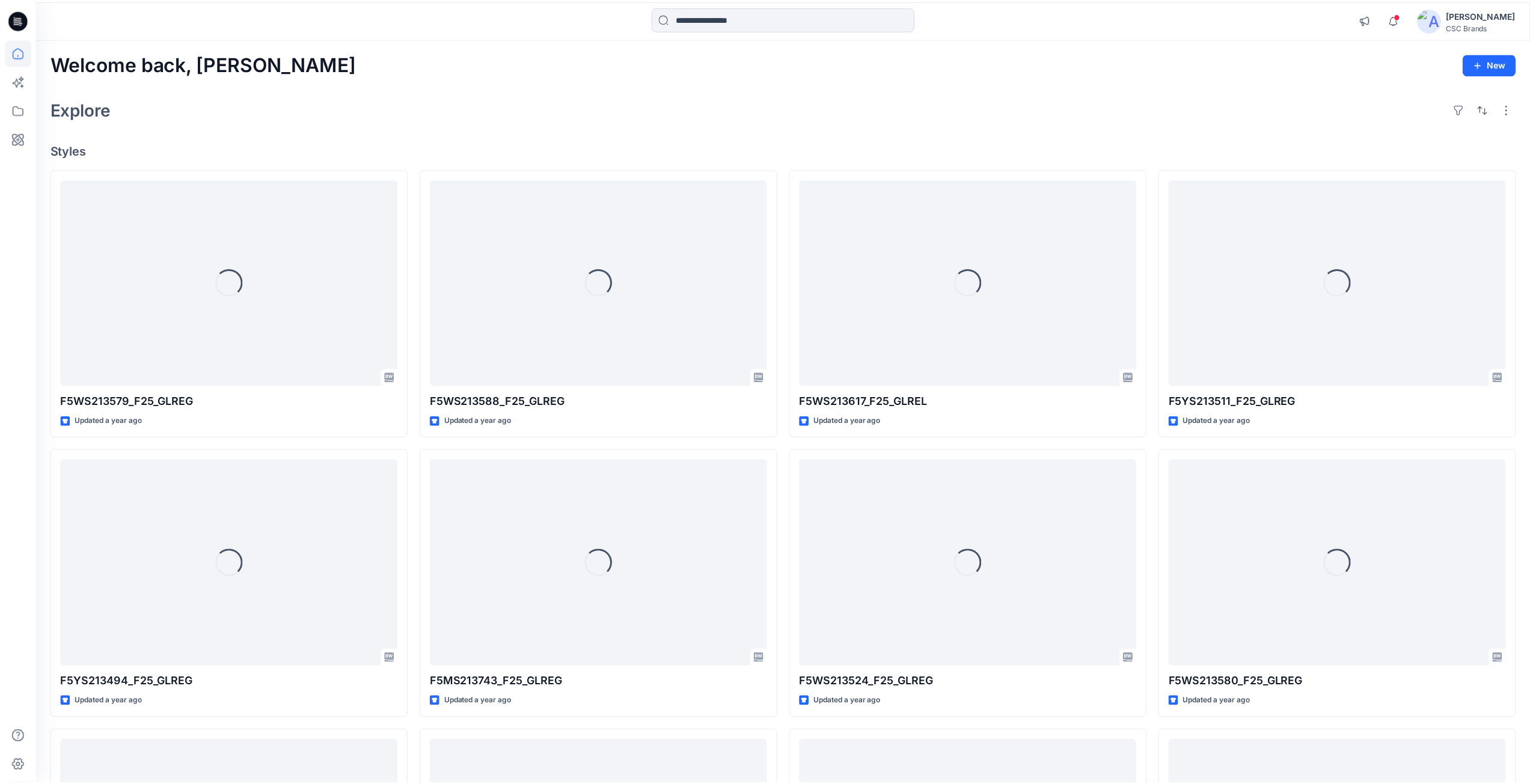
scroll to position [10450, 0]
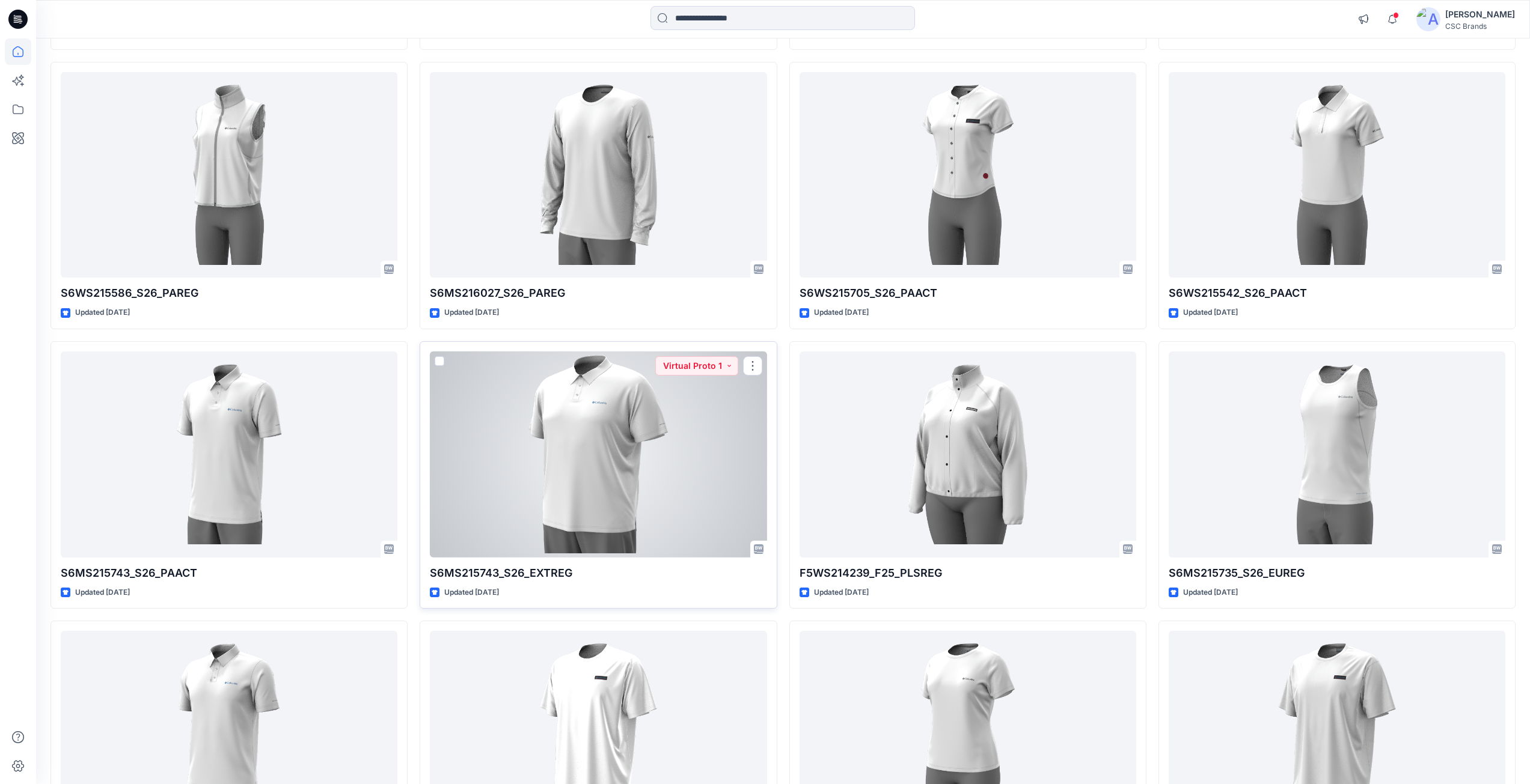
click at [562, 411] on div at bounding box center [598, 454] width 337 height 206
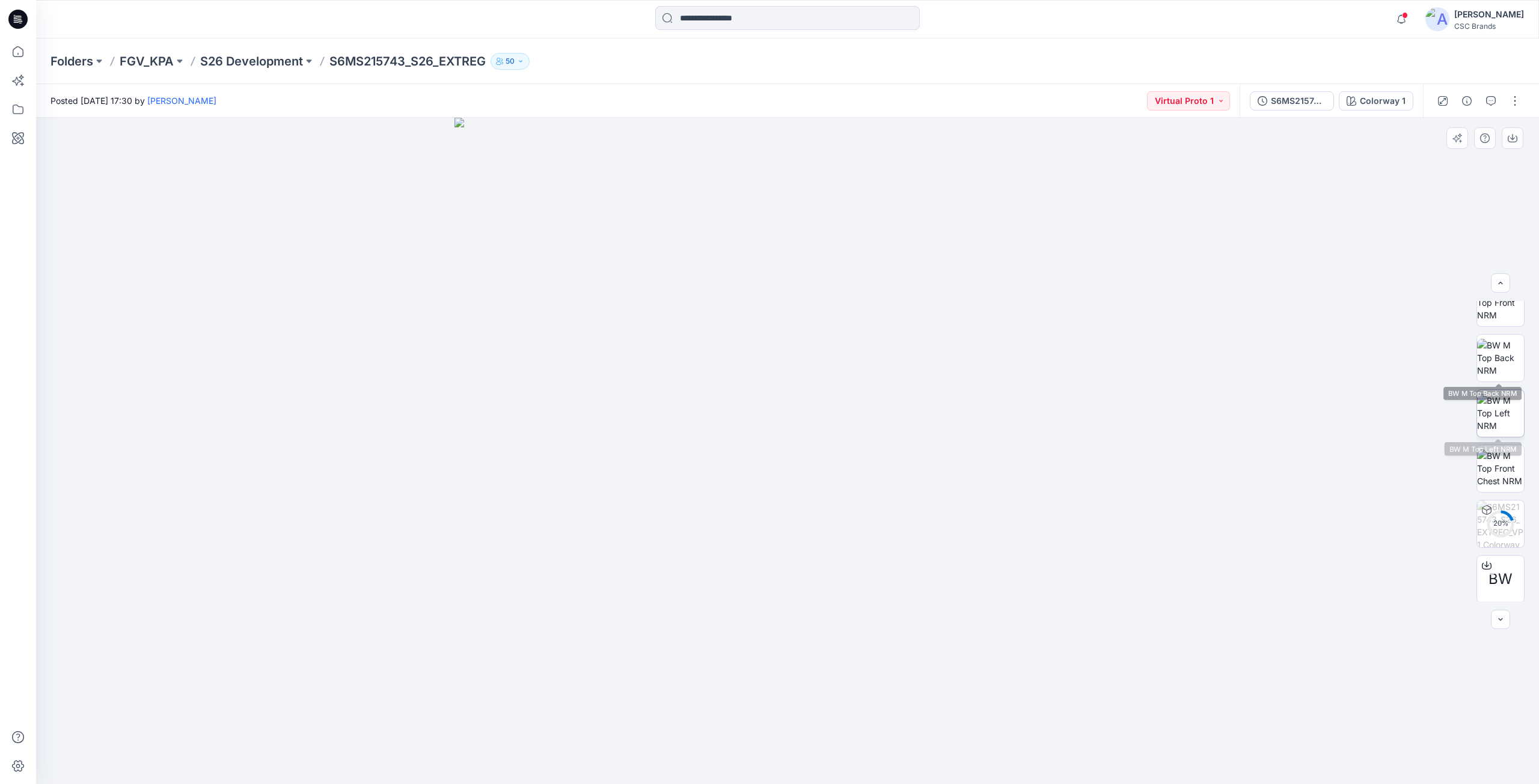
scroll to position [190, 0]
click at [1484, 564] on icon at bounding box center [1487, 562] width 5 height 6
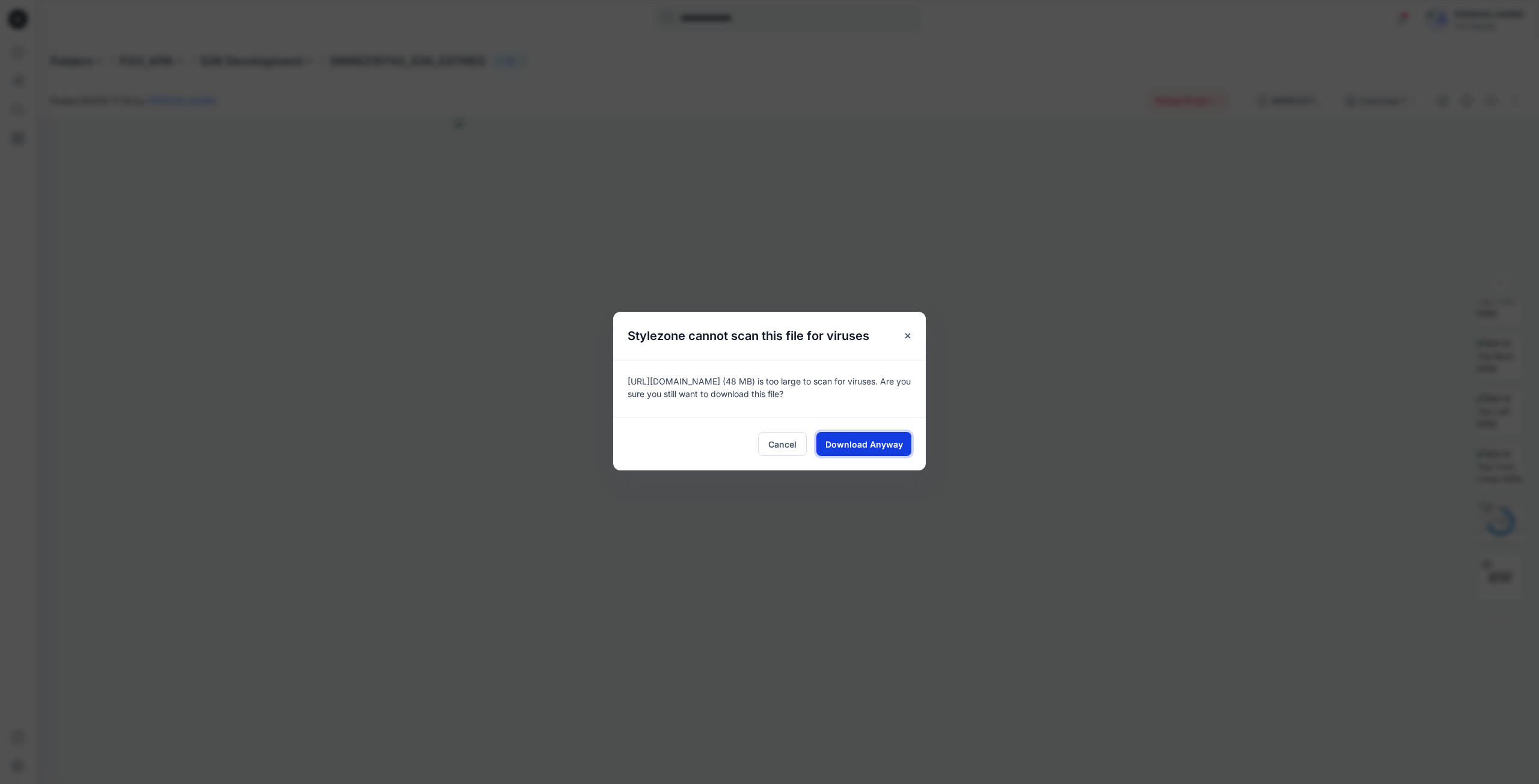
click at [858, 450] on span "Download Anyway" at bounding box center [864, 444] width 78 height 13
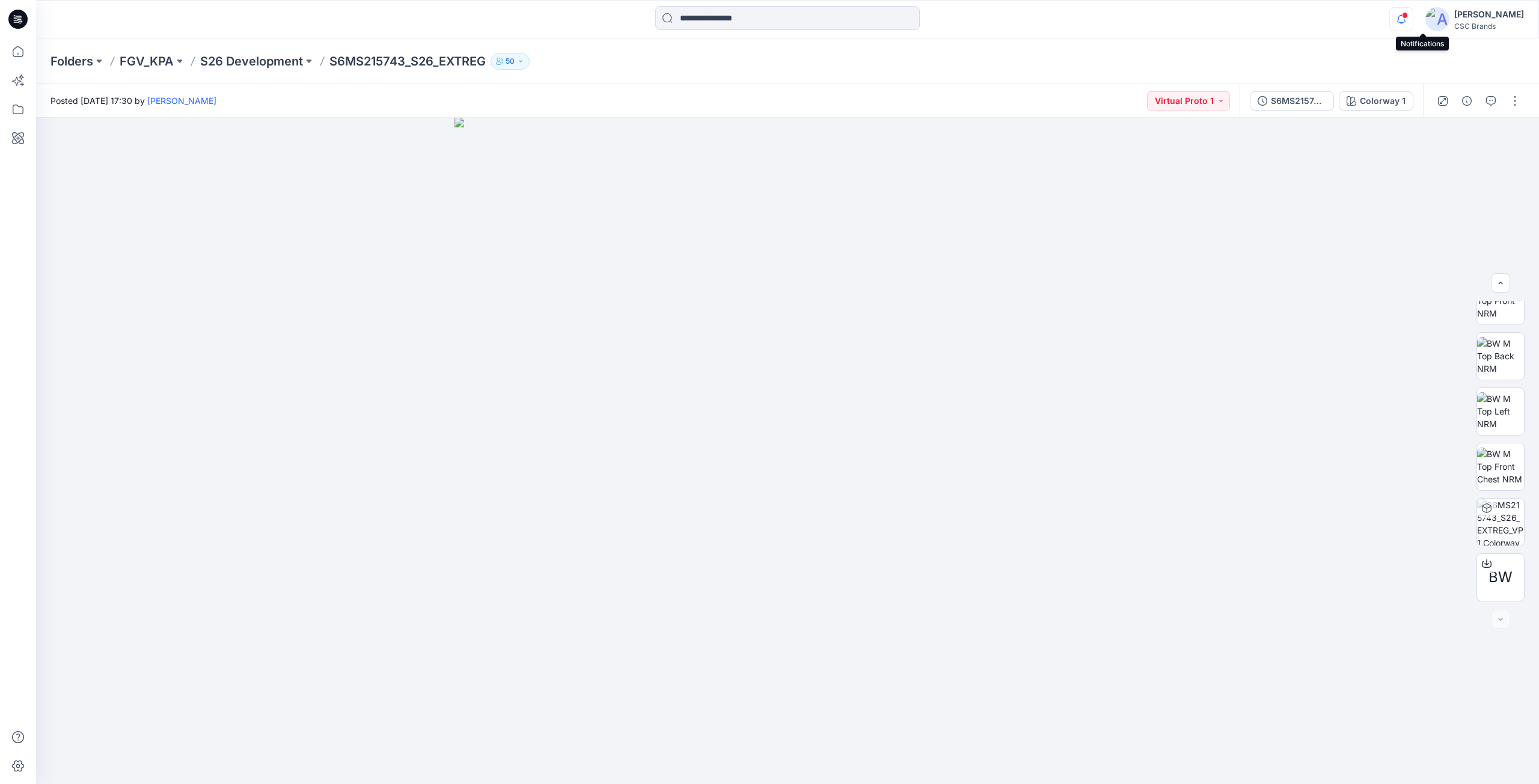
click at [1413, 21] on icon "button" at bounding box center [1401, 19] width 23 height 24
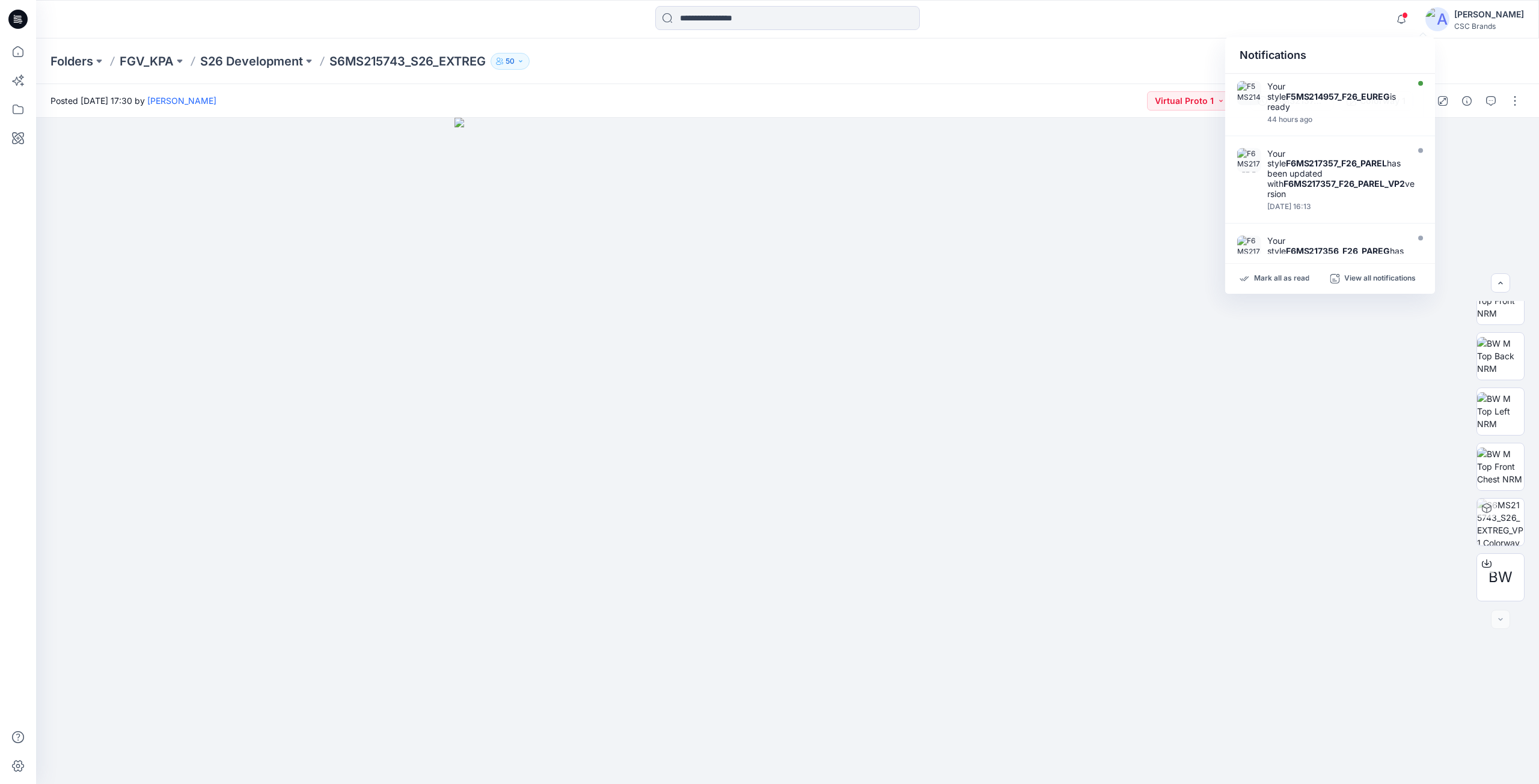
click at [1469, 63] on div "Folders FGV_KPA S26 Development S6MS215743_S26_EXTREG 50" at bounding box center [788, 61] width 1503 height 45
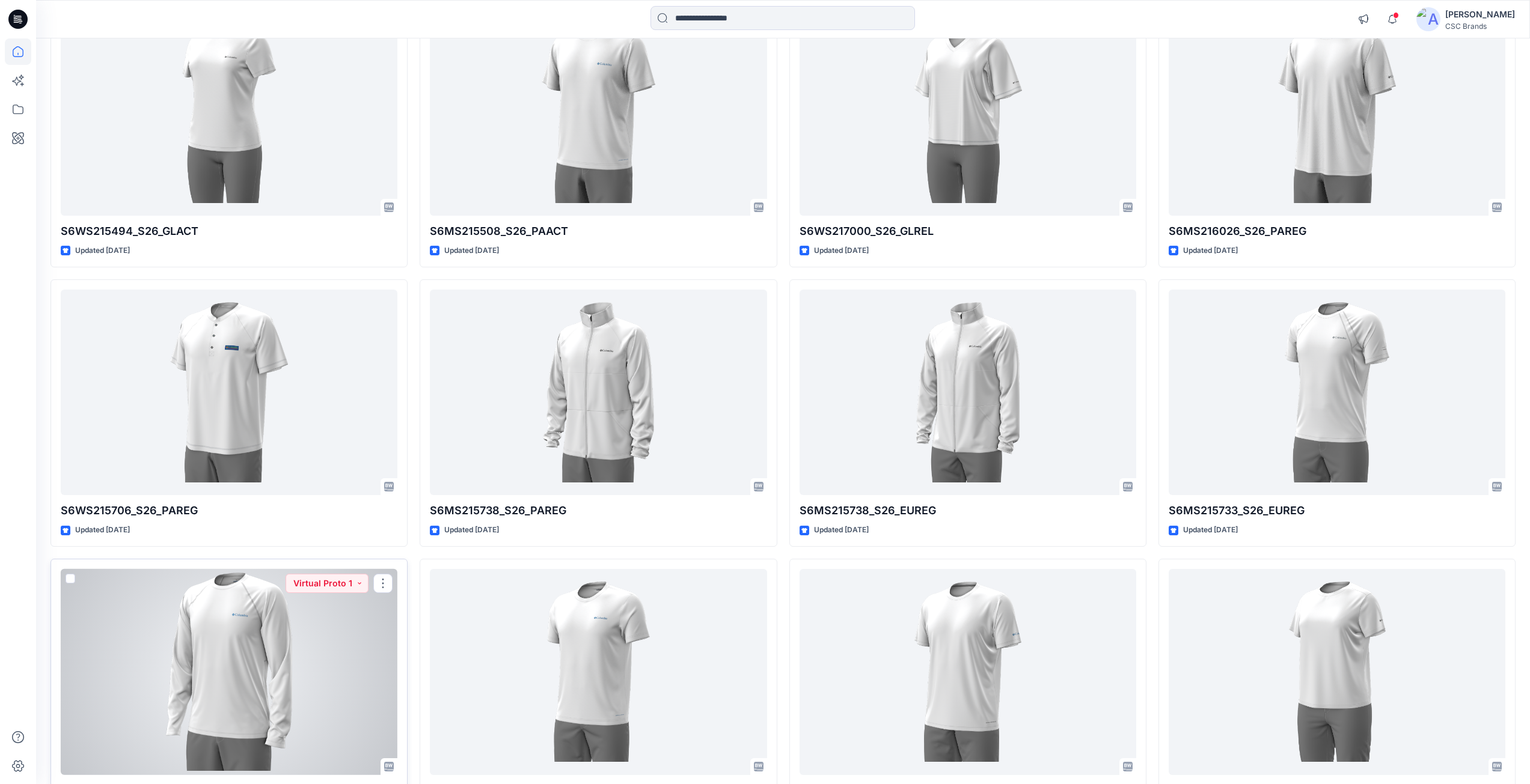
scroll to position [12848, 0]
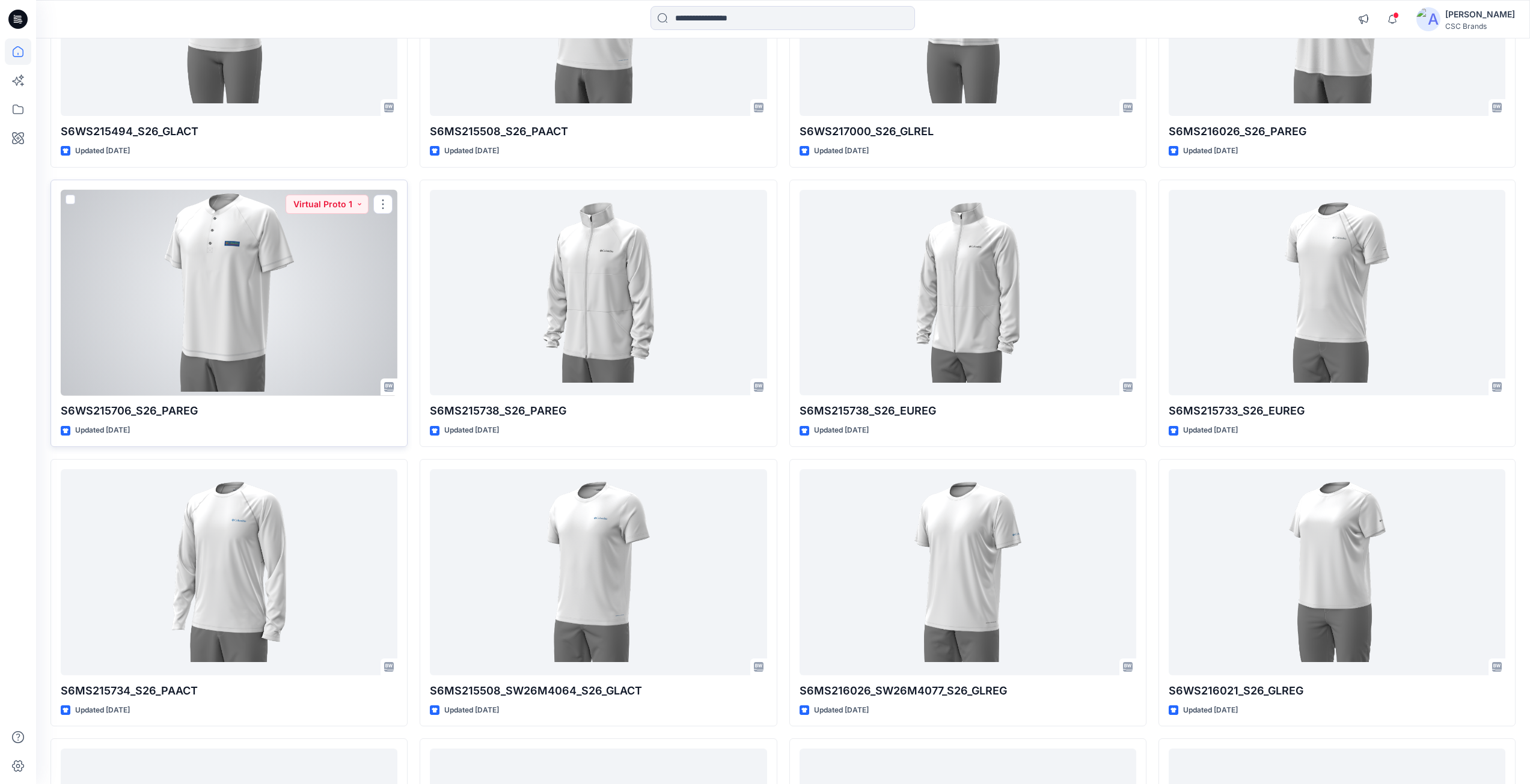
click at [261, 259] on div at bounding box center [229, 293] width 337 height 206
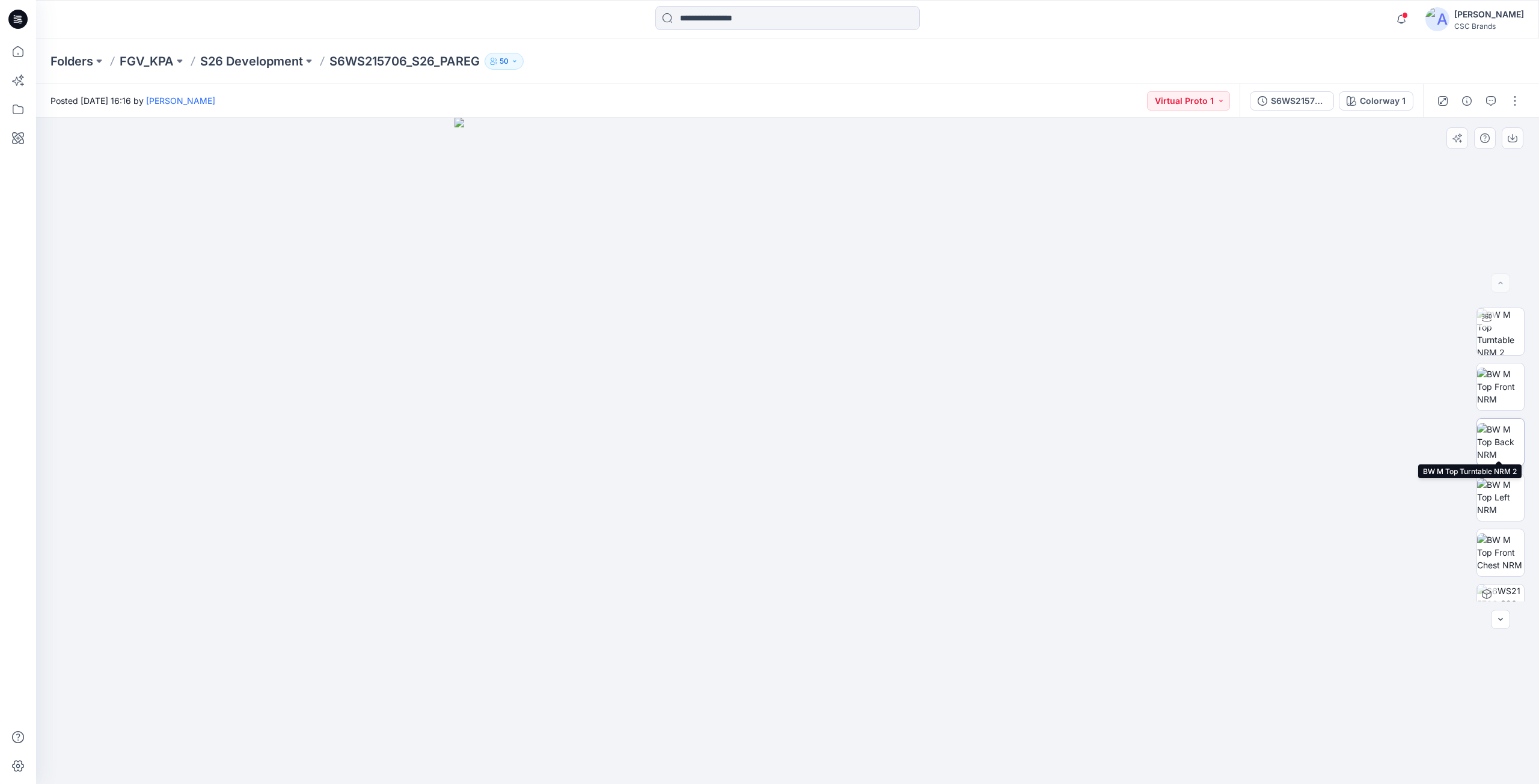
scroll to position [190, 0]
click at [1485, 563] on icon at bounding box center [1487, 564] width 9 height 9
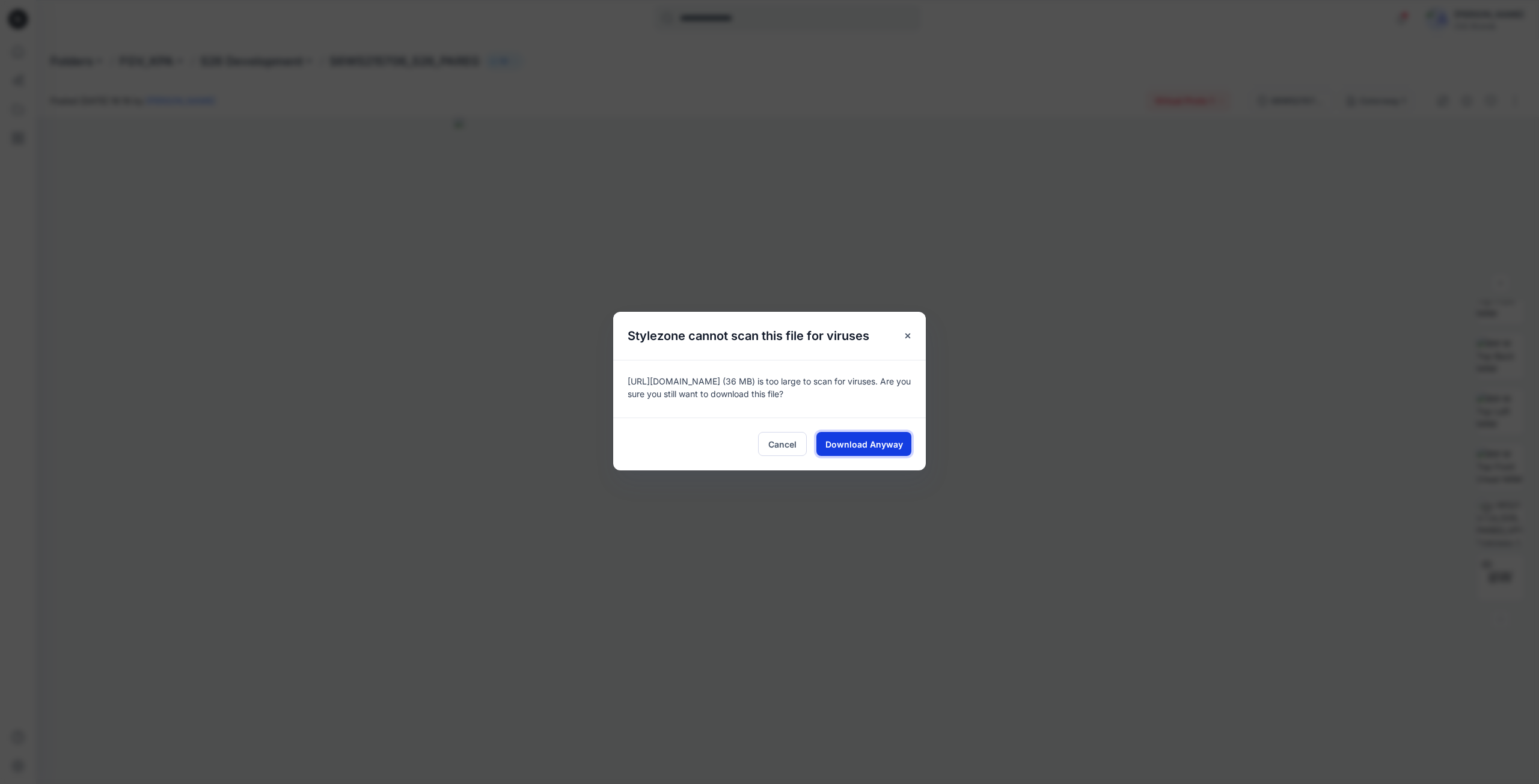
click at [891, 452] on button "Download Anyway" at bounding box center [864, 444] width 95 height 24
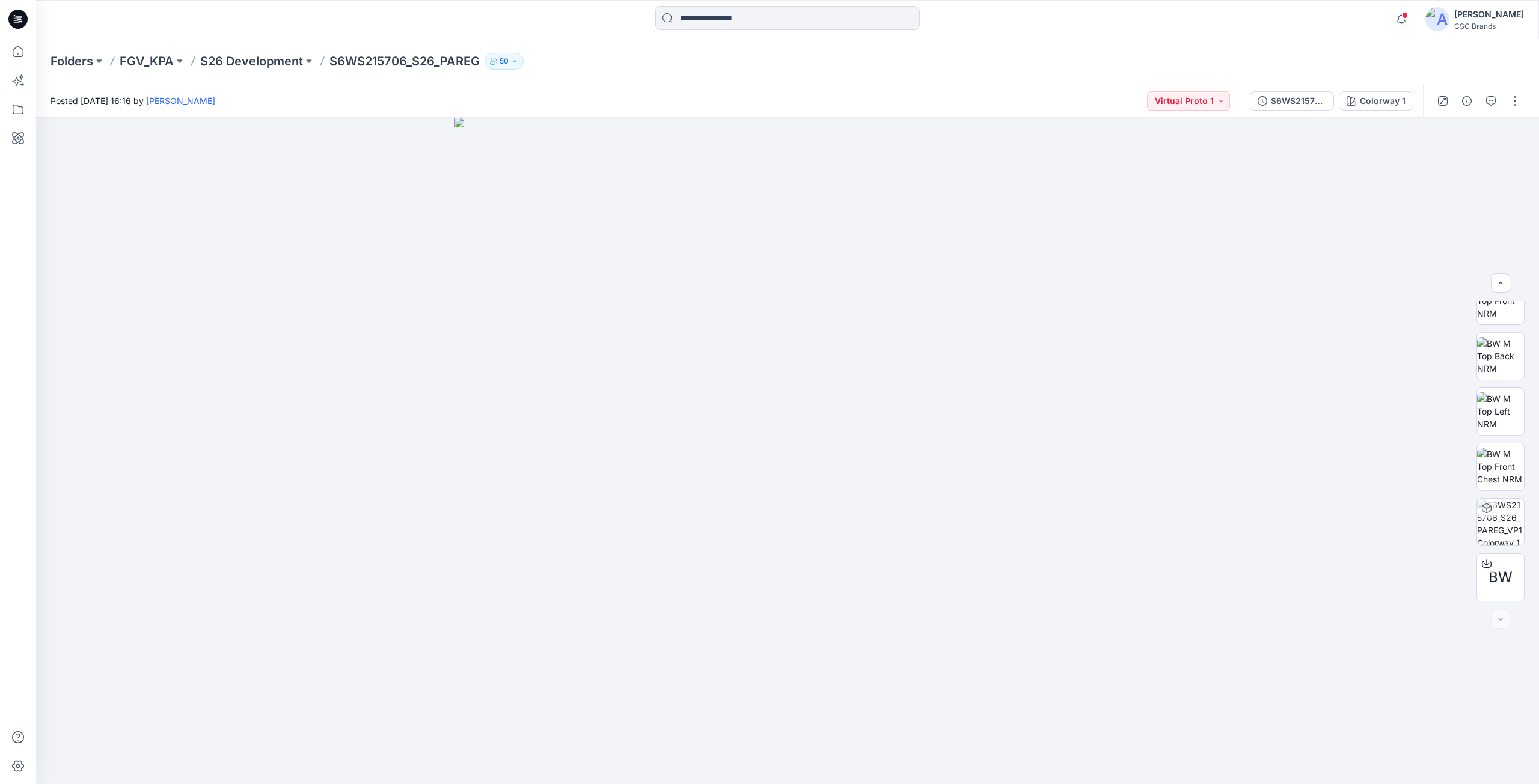
click at [1250, 66] on div "Folders FGV_KPA S26 Development S6WS215706_S26_PAREG 50" at bounding box center [741, 61] width 1380 height 17
drag, startPoint x: 1420, startPoint y: 40, endPoint x: 1377, endPoint y: 39, distance: 43.0
click at [1377, 39] on div "Folders FGV_KPA S26 Development S6WS215706_S26_PAREG 50" at bounding box center [788, 61] width 1503 height 45
click at [1385, 44] on div "Folders FGV_KPA S26 Development S6WS215706_S26_PAREG 50" at bounding box center [788, 61] width 1503 height 45
